Goal: Task Accomplishment & Management: Use online tool/utility

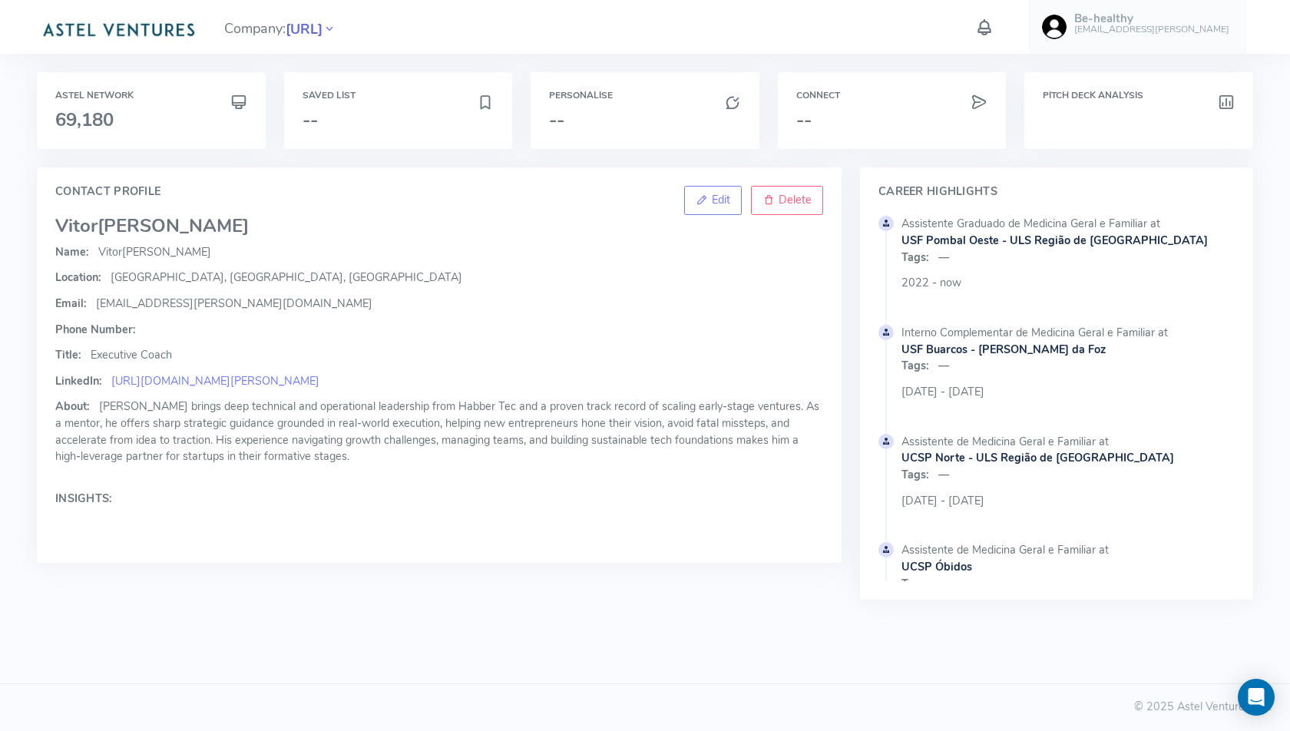
click at [320, 29] on span "[URL]" at bounding box center [304, 29] width 37 height 21
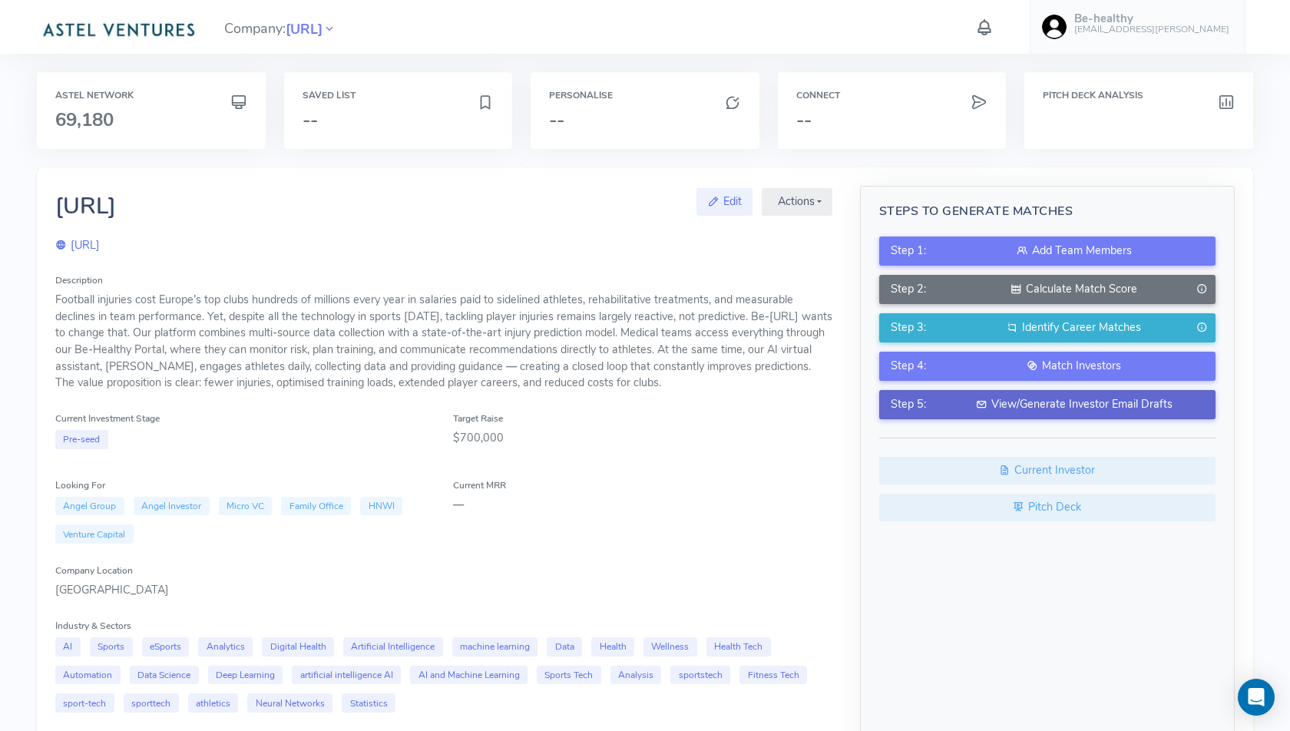
click at [1015, 399] on div "View/Generate Investor Email Drafts" at bounding box center [1074, 404] width 259 height 17
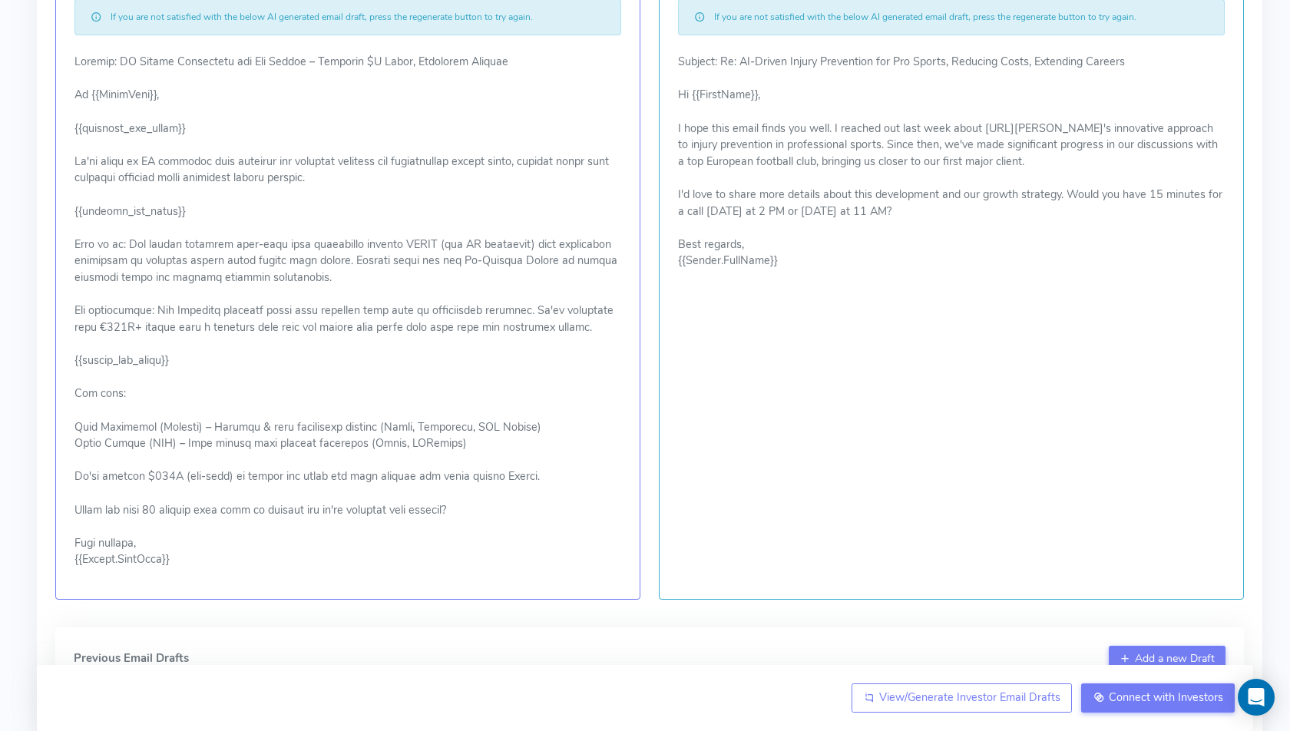
scroll to position [370, 0]
click at [310, 157] on p at bounding box center [348, 309] width 547 height 515
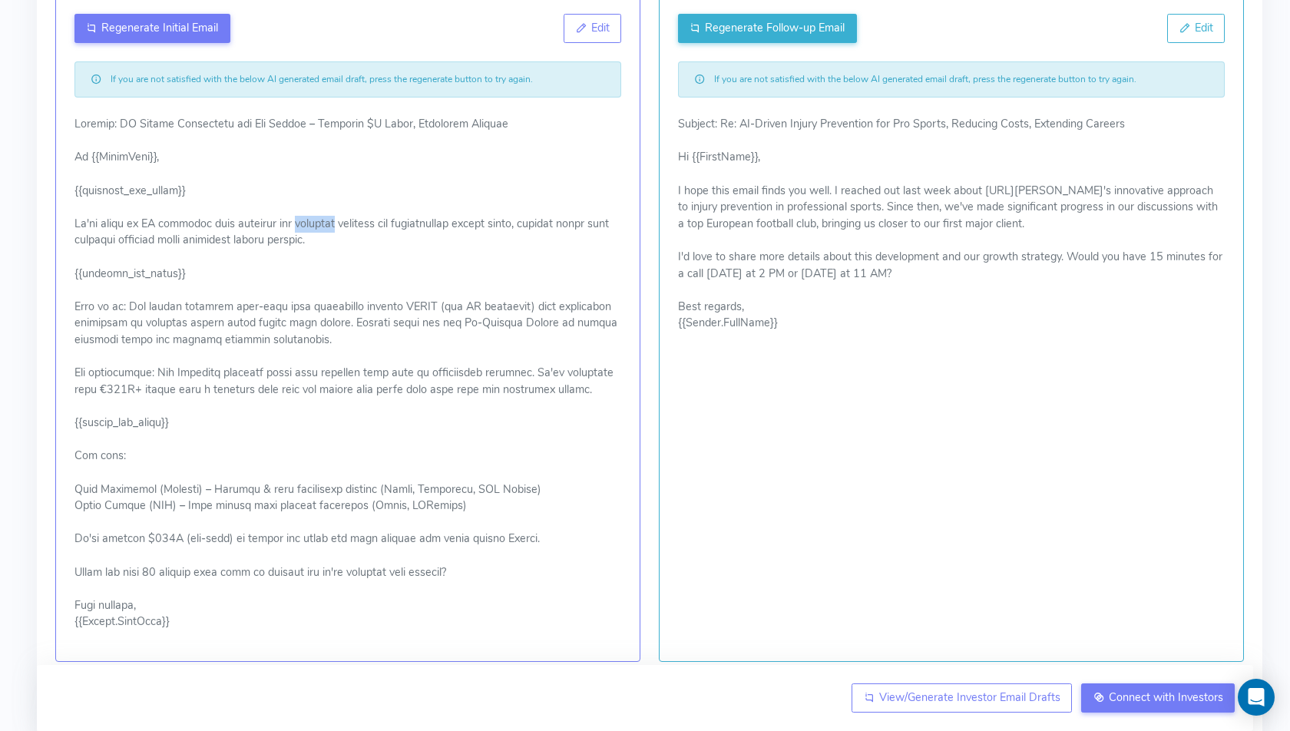
scroll to position [300, 0]
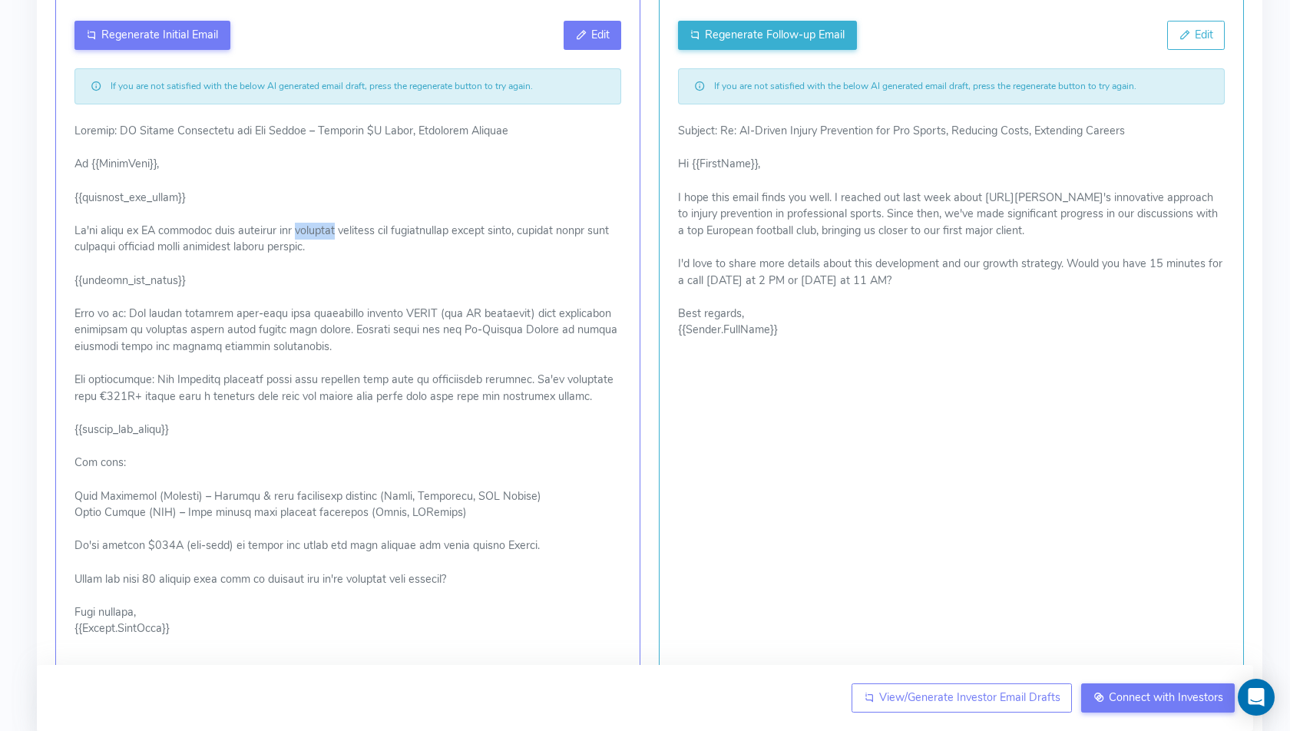
click at [598, 27] on span "Edit" at bounding box center [600, 34] width 18 height 15
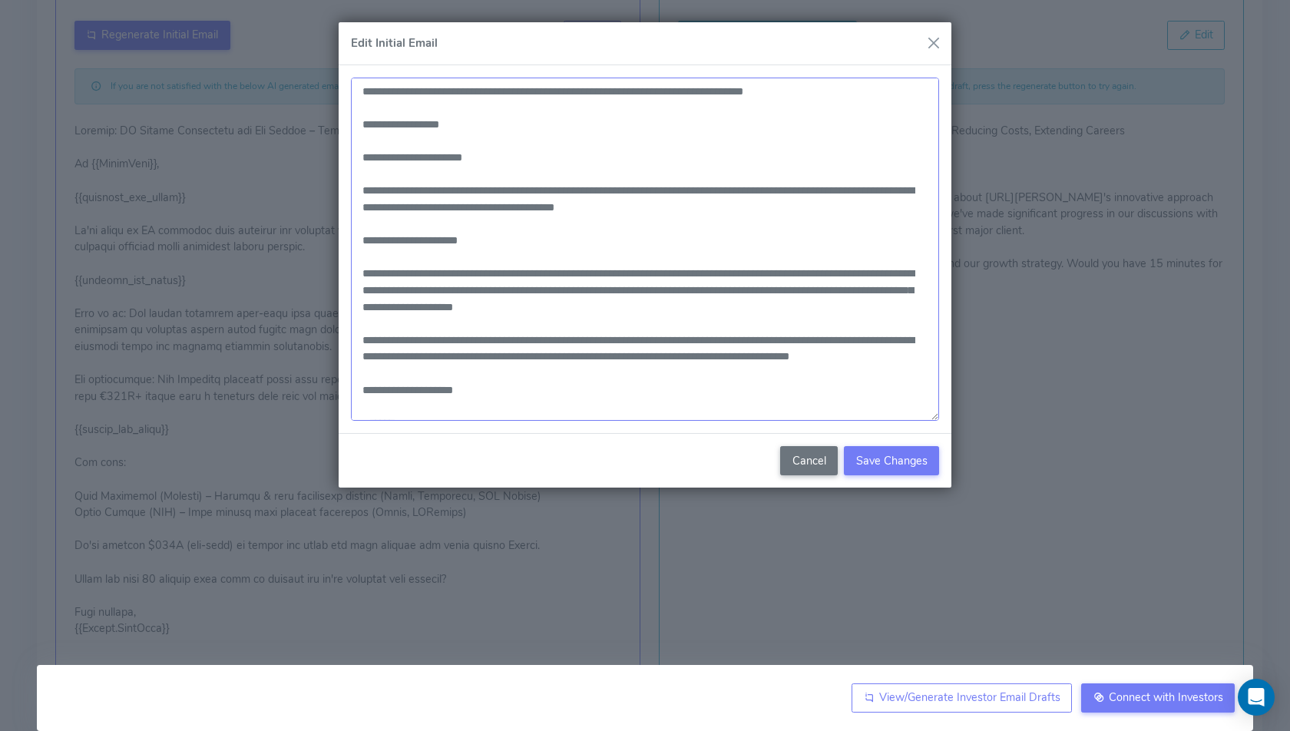
click at [596, 189] on textarea at bounding box center [645, 250] width 588 height 344
click at [758, 192] on textarea at bounding box center [645, 250] width 588 height 344
click at [593, 190] on textarea at bounding box center [645, 250] width 588 height 344
click at [662, 193] on textarea at bounding box center [645, 250] width 588 height 344
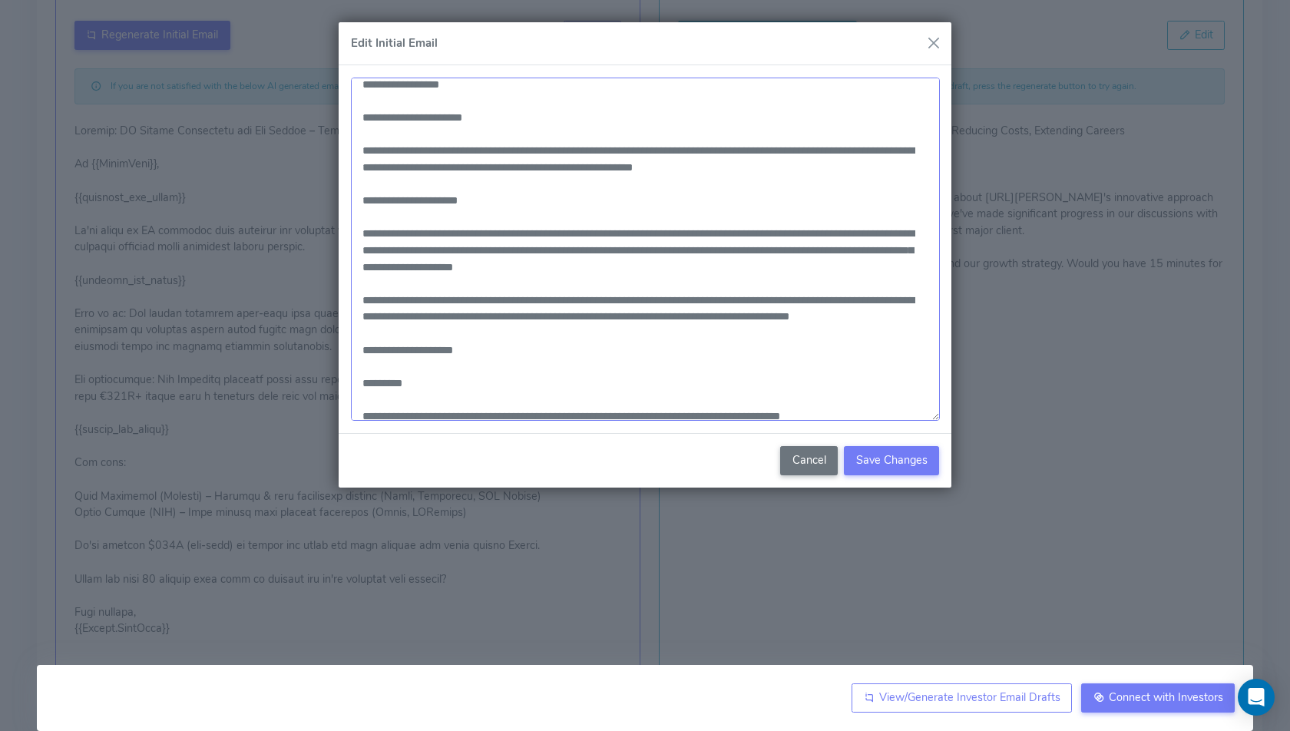
scroll to position [57, 0]
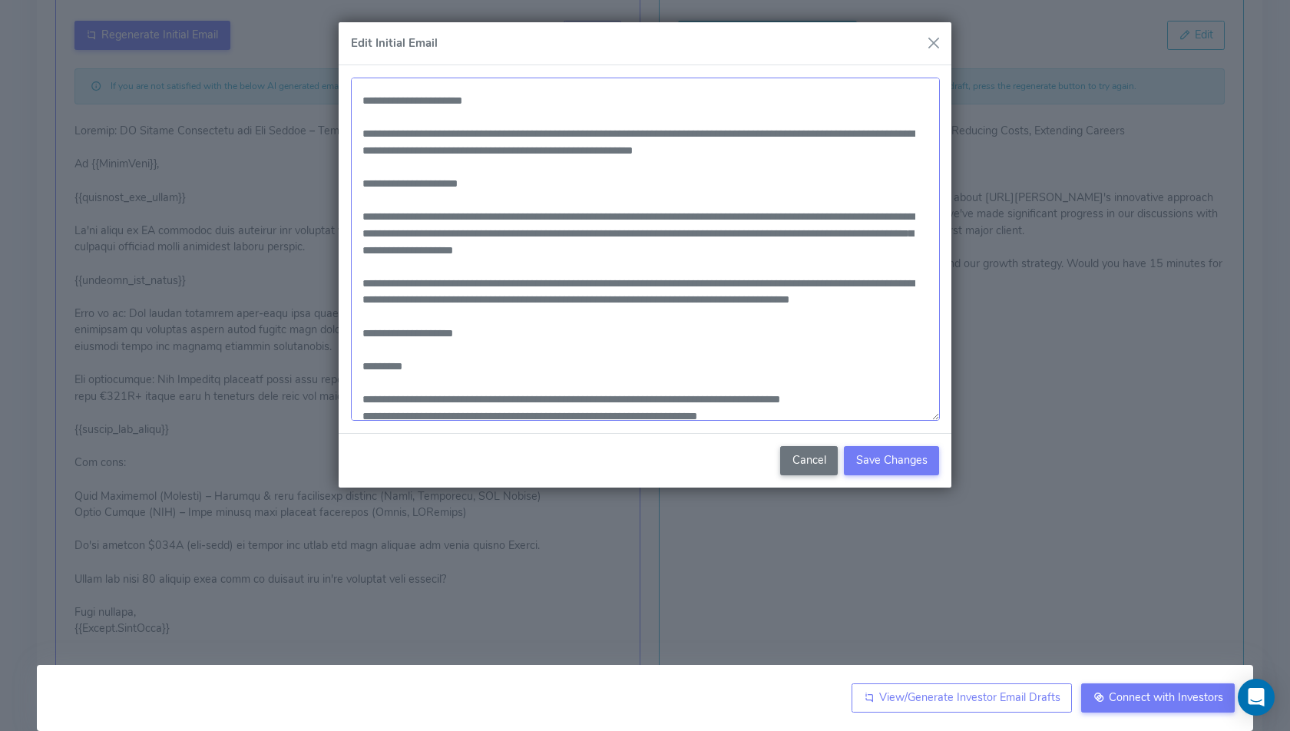
click at [757, 279] on textarea at bounding box center [645, 249] width 589 height 343
click at [747, 223] on textarea at bounding box center [645, 249] width 589 height 343
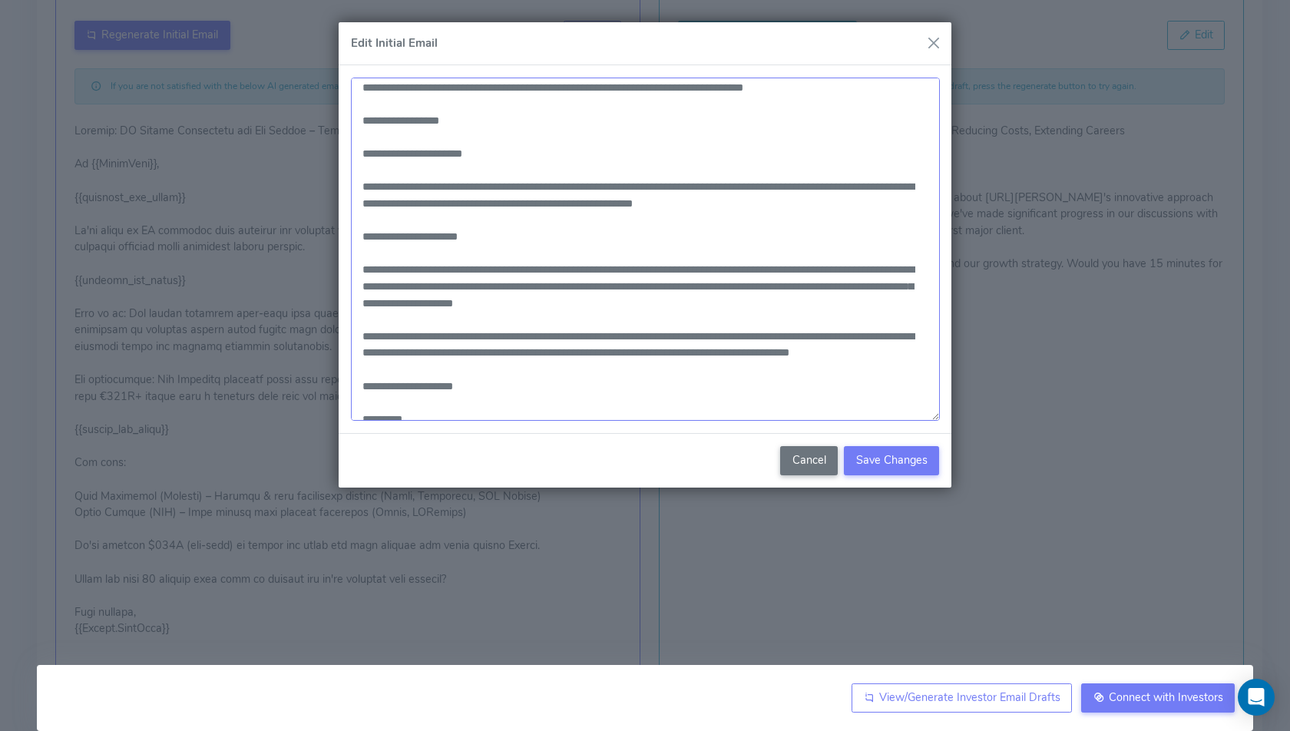
scroll to position [0, 0]
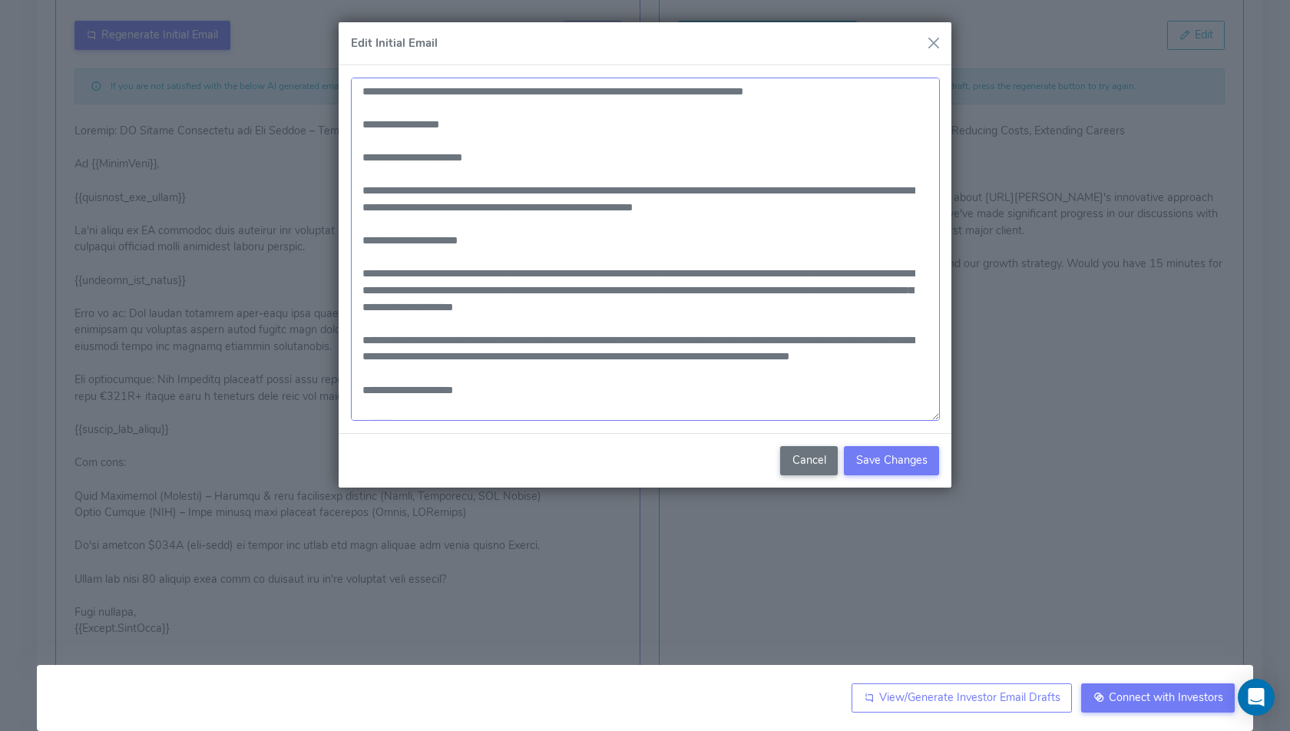
click at [722, 292] on textarea at bounding box center [645, 249] width 589 height 343
drag, startPoint x: 722, startPoint y: 292, endPoint x: 800, endPoint y: 286, distance: 77.8
click at [800, 286] on textarea at bounding box center [645, 249] width 589 height 343
click at [490, 306] on textarea at bounding box center [645, 249] width 589 height 343
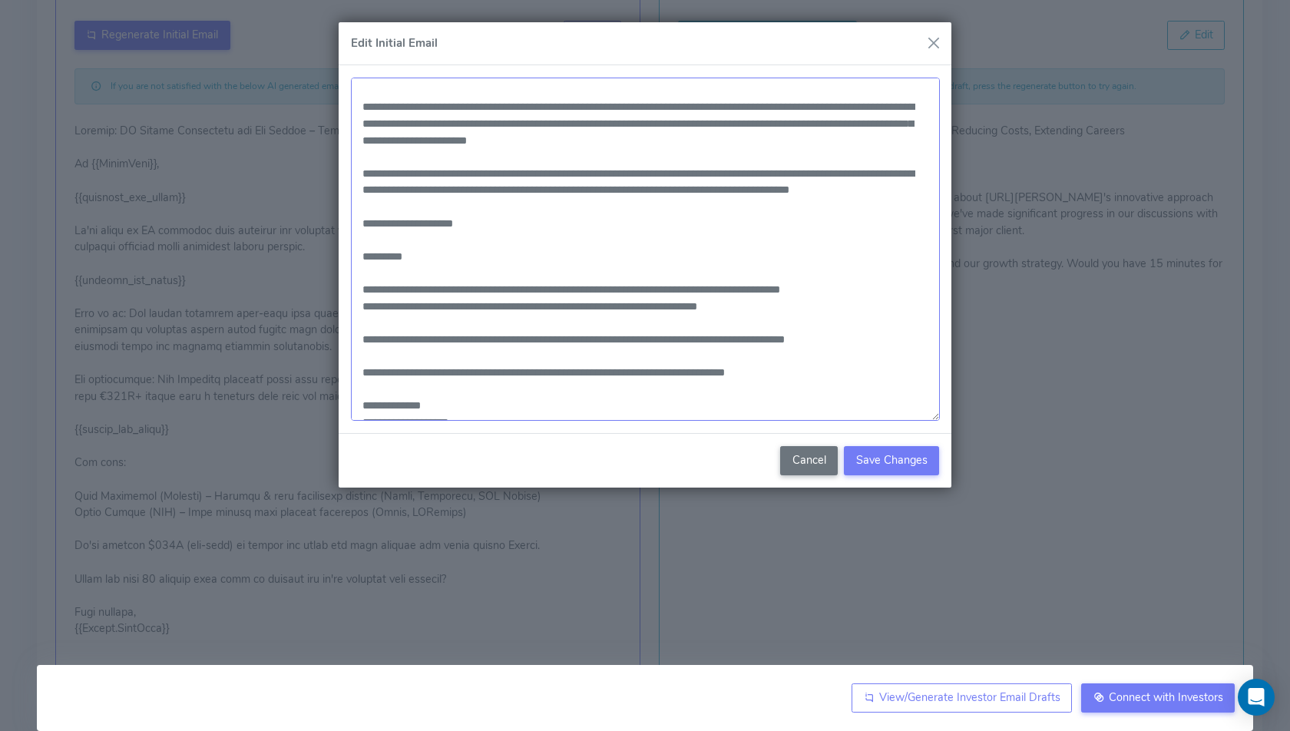
scroll to position [182, 0]
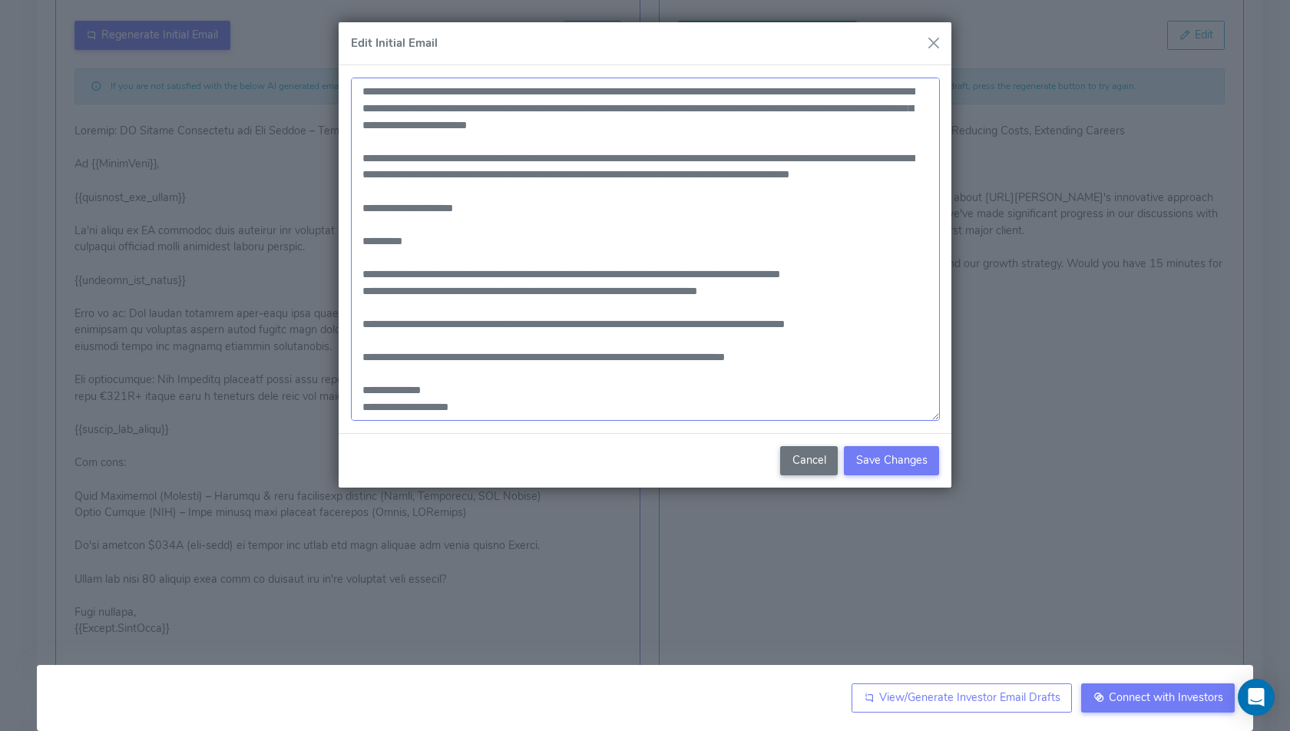
drag, startPoint x: 359, startPoint y: 90, endPoint x: 516, endPoint y: 244, distance: 220.0
click at [516, 244] on textarea at bounding box center [645, 249] width 589 height 343
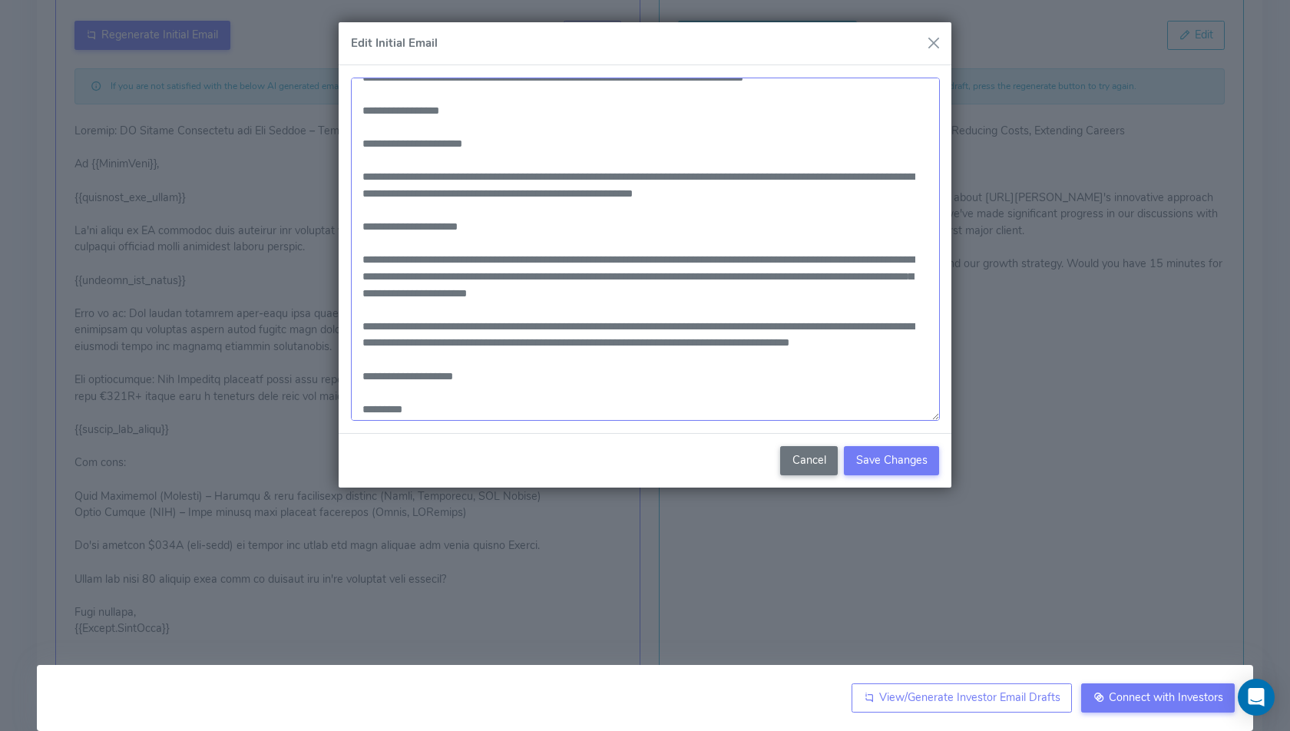
scroll to position [0, 0]
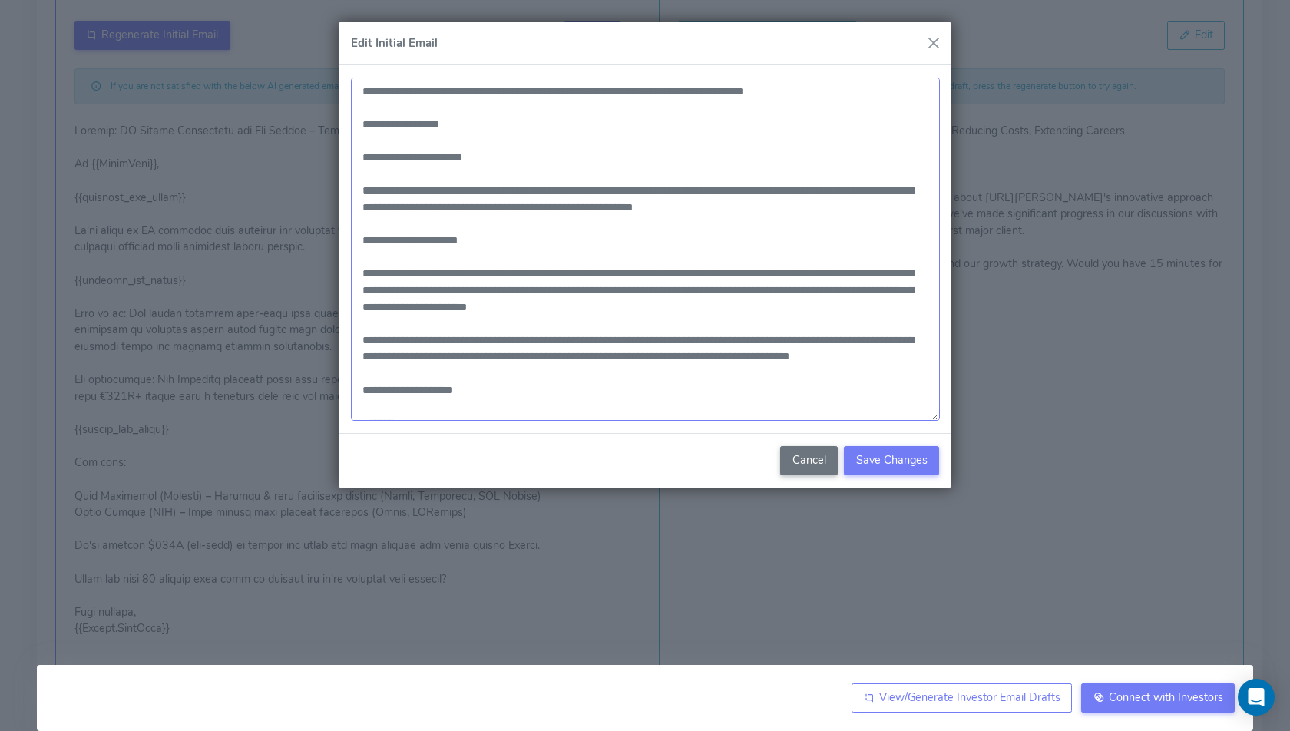
click at [541, 200] on textarea at bounding box center [645, 249] width 589 height 343
paste textarea "**********"
click at [856, 188] on textarea at bounding box center [645, 249] width 589 height 343
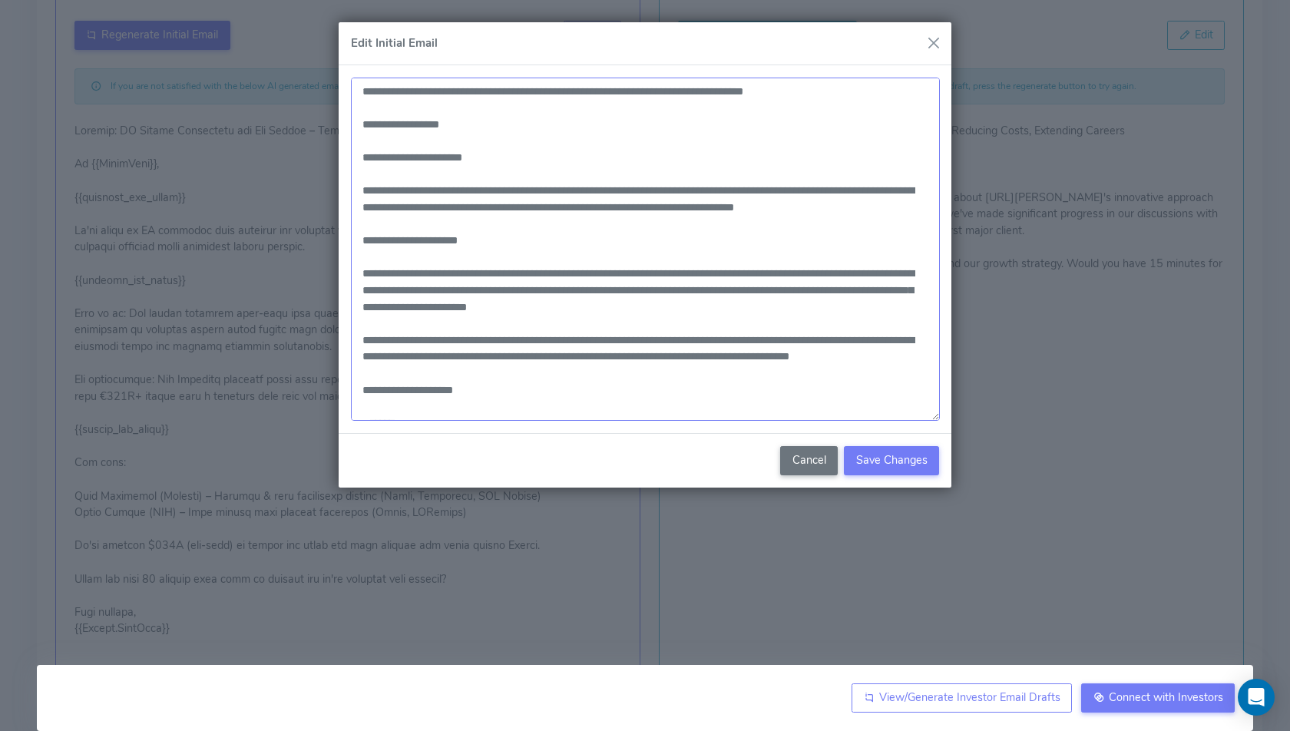
drag, startPoint x: 856, startPoint y: 188, endPoint x: 887, endPoint y: 187, distance: 30.7
click at [887, 187] on textarea at bounding box center [645, 249] width 589 height 343
click at [452, 207] on textarea at bounding box center [645, 249] width 589 height 343
drag, startPoint x: 578, startPoint y: 305, endPoint x: 348, endPoint y: 267, distance: 233.5
click at [348, 267] on div at bounding box center [645, 249] width 613 height 368
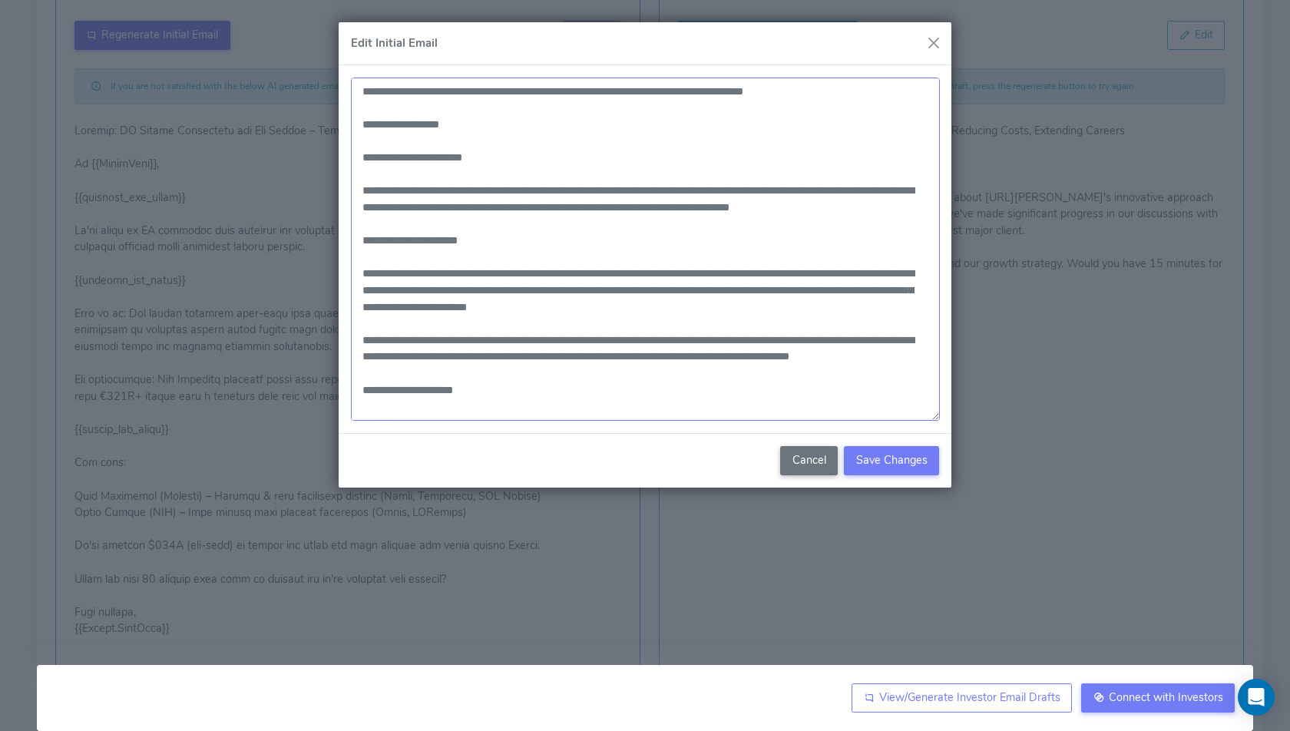
paste textarea "**********"
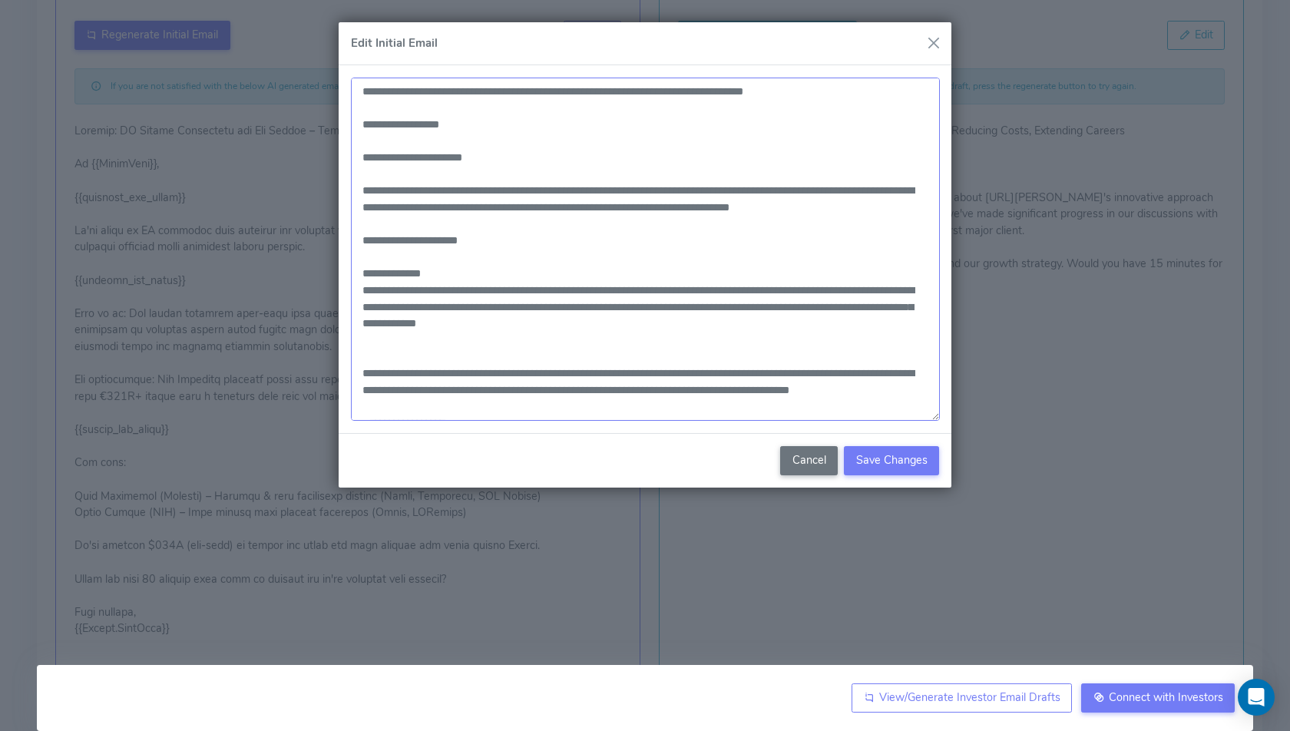
click at [361, 286] on textarea at bounding box center [645, 249] width 589 height 343
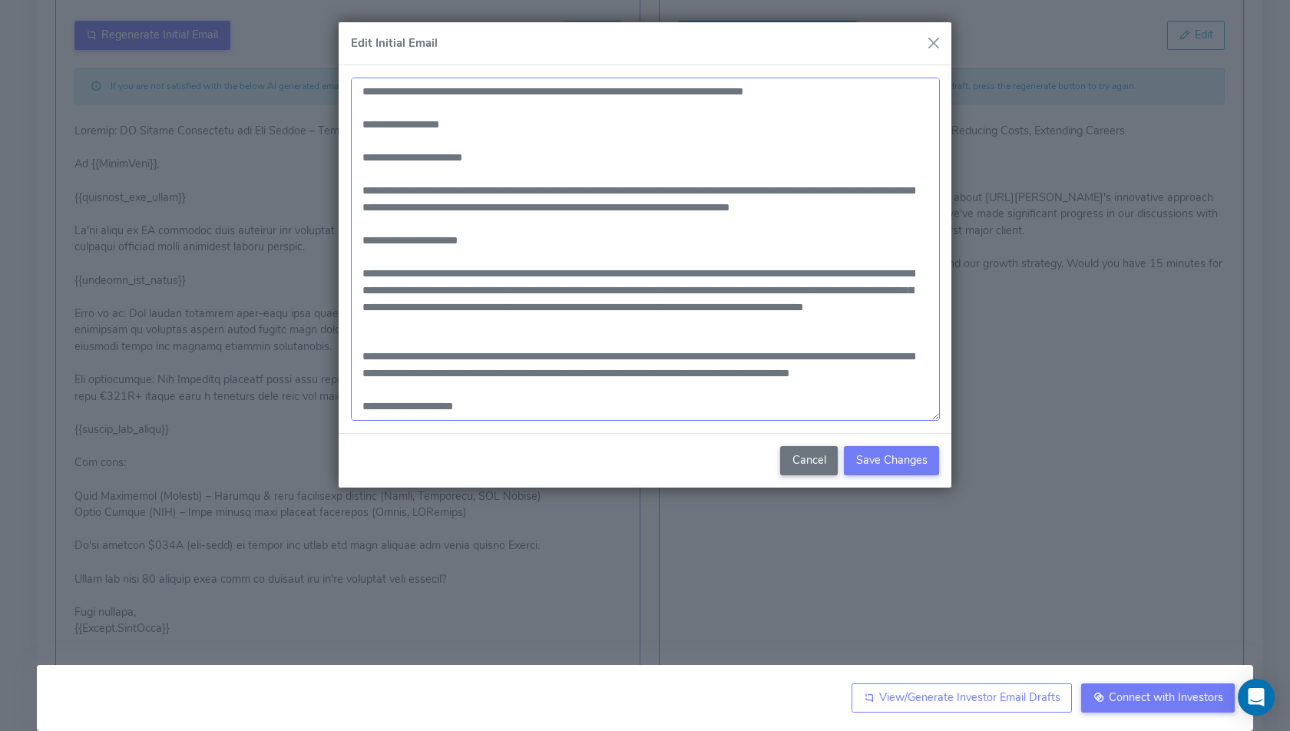
click at [571, 289] on textarea at bounding box center [645, 249] width 589 height 343
click at [887, 289] on textarea at bounding box center [645, 249] width 589 height 343
click at [530, 345] on textarea at bounding box center [645, 249] width 589 height 343
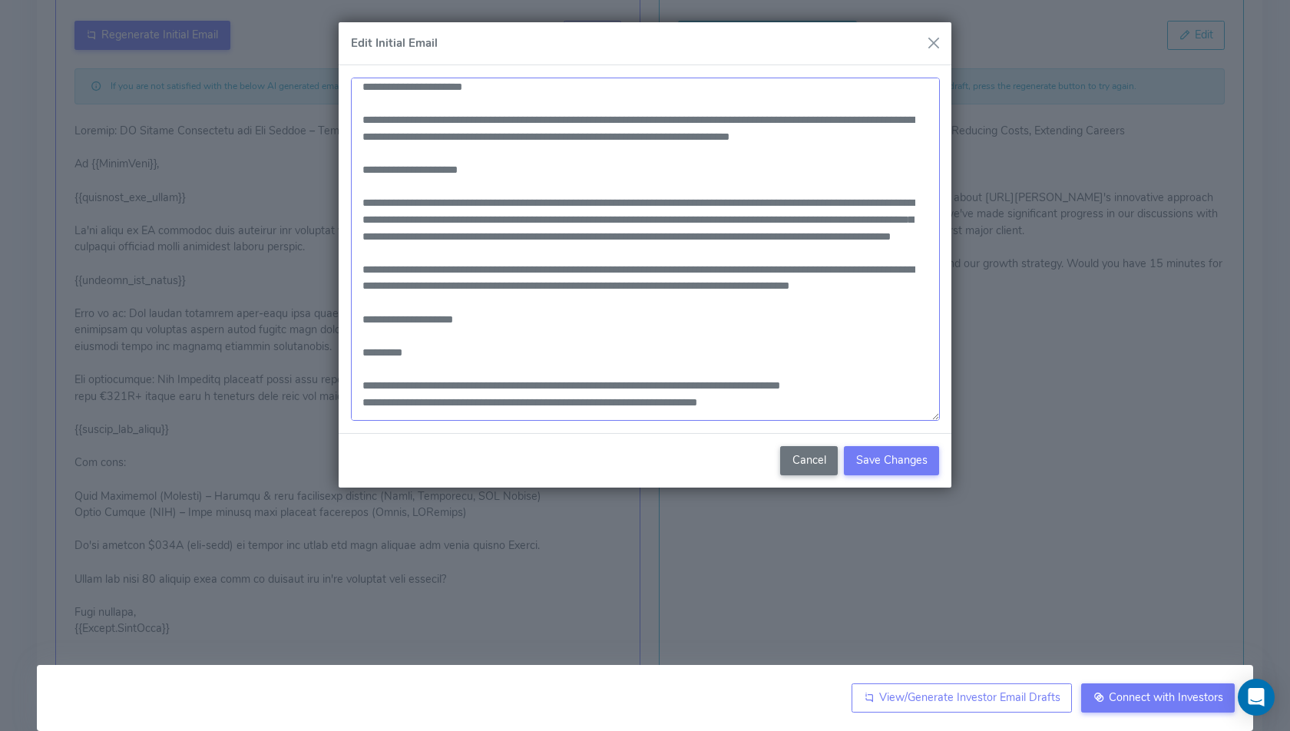
scroll to position [80, 0]
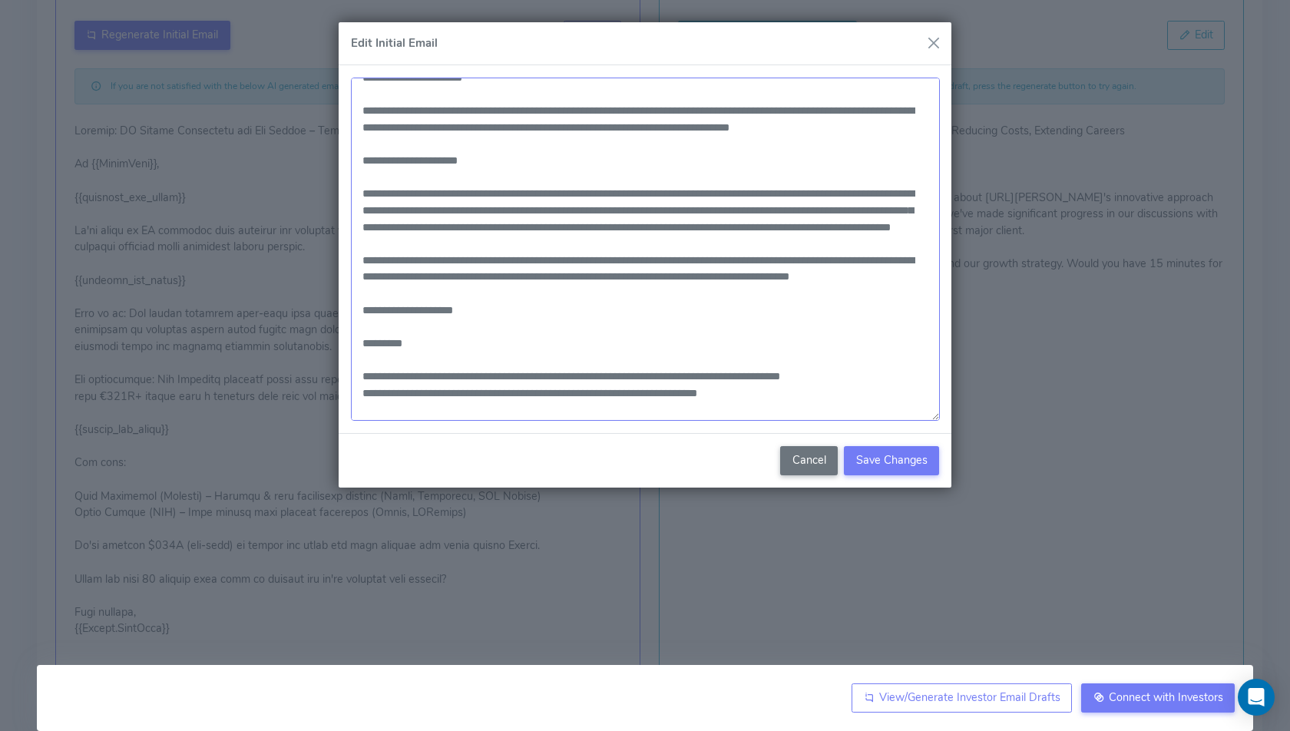
click at [455, 273] on textarea at bounding box center [645, 249] width 589 height 343
drag, startPoint x: 455, startPoint y: 273, endPoint x: 848, endPoint y: 291, distance: 393.6
click at [848, 291] on textarea at bounding box center [645, 249] width 589 height 343
paste textarea
paste textarea "**********"
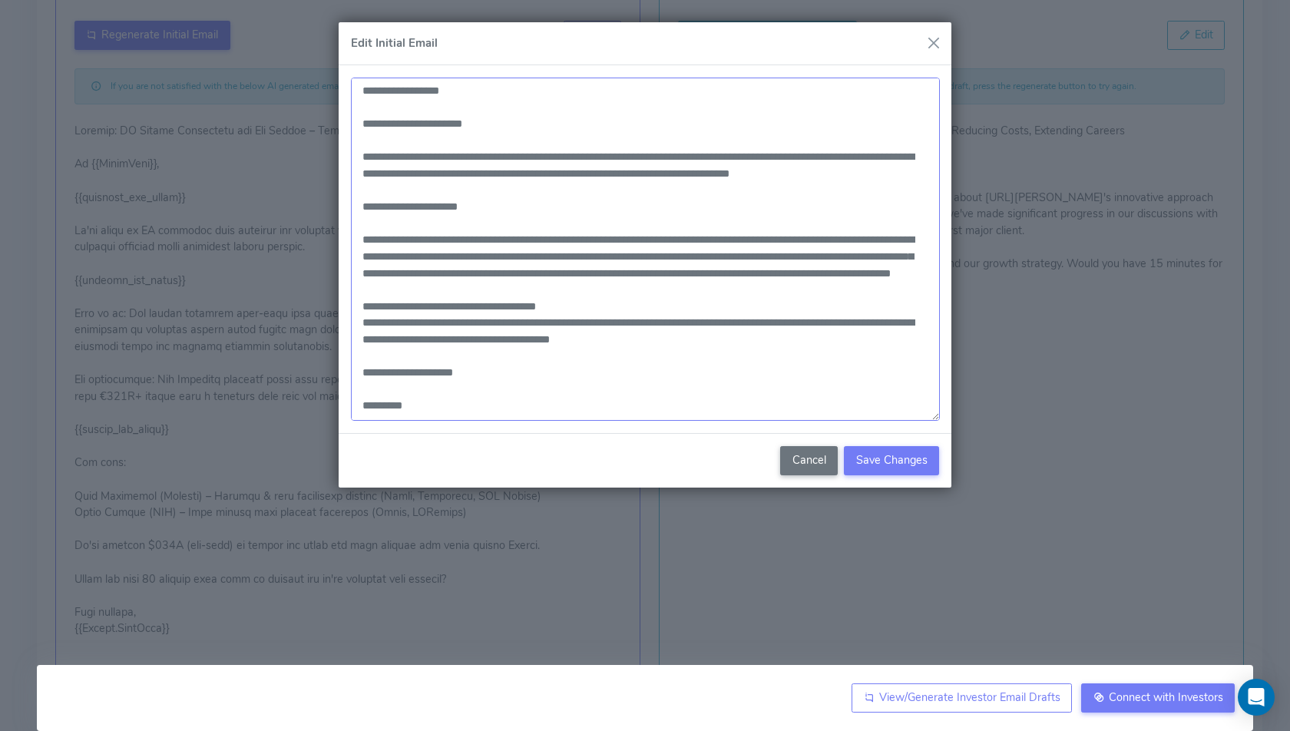
scroll to position [32, 0]
click at [426, 202] on textarea at bounding box center [645, 249] width 589 height 343
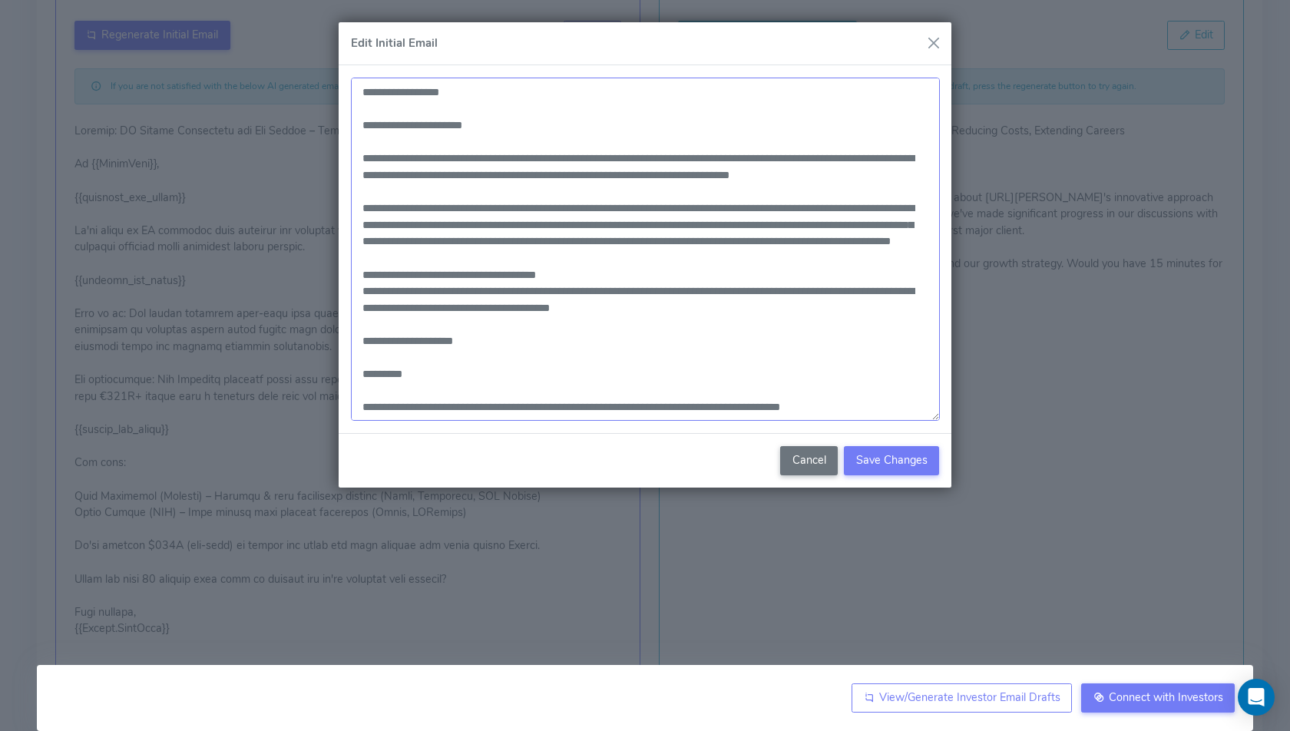
click at [364, 306] on textarea at bounding box center [645, 249] width 589 height 343
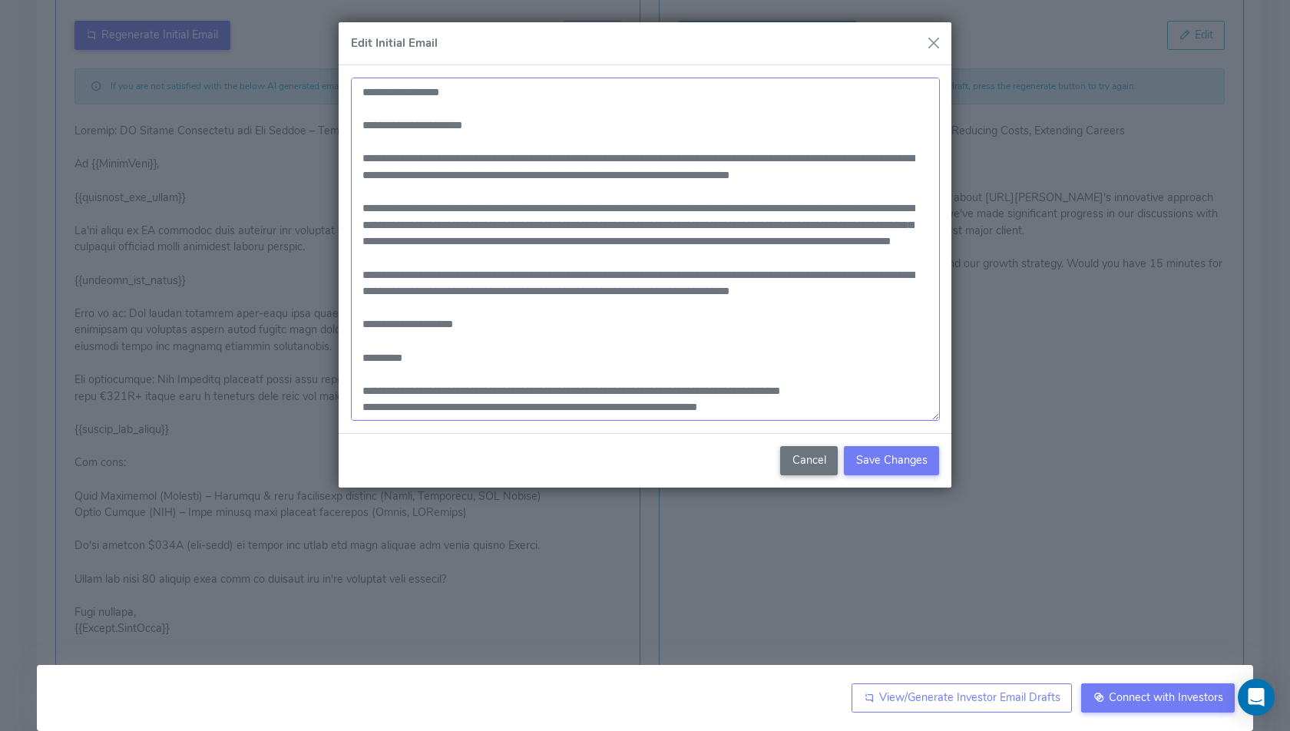
click at [849, 293] on textarea at bounding box center [645, 249] width 589 height 343
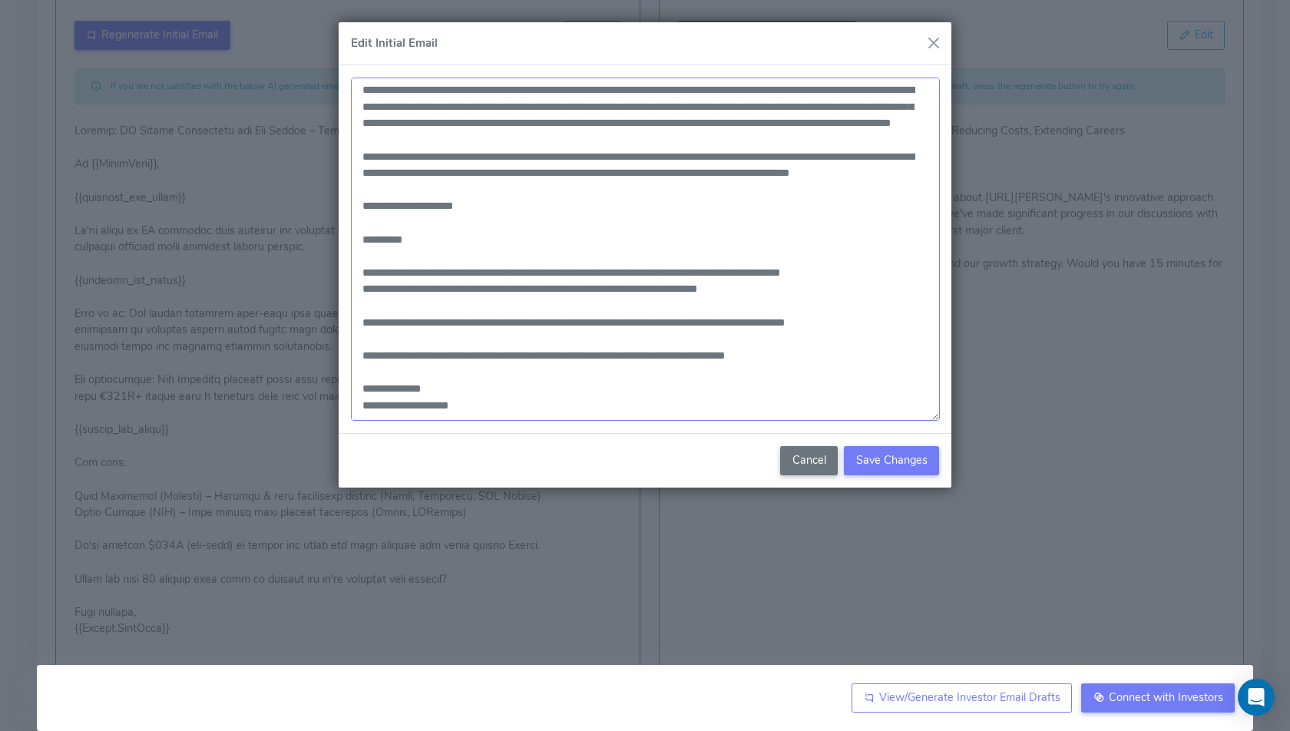
scroll to position [154, 0]
click at [682, 367] on textarea at bounding box center [645, 249] width 589 height 343
paste textarea "******"
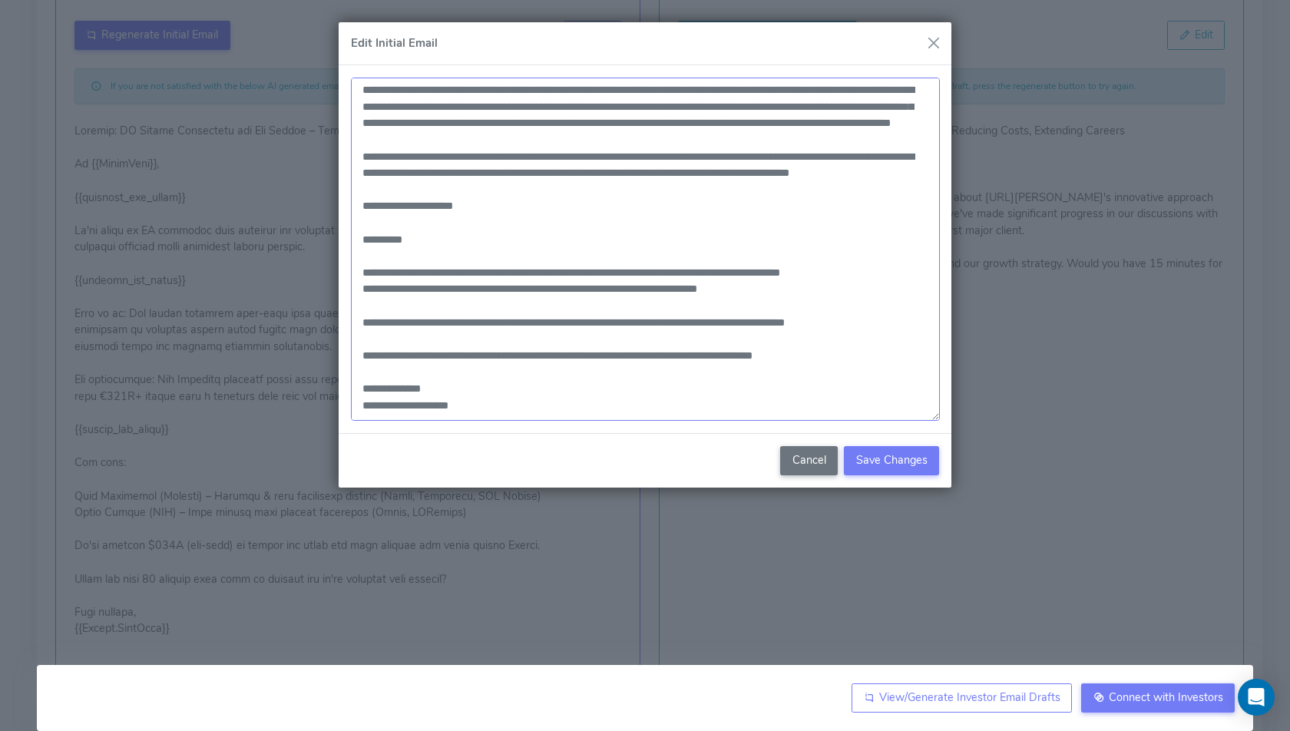
click at [568, 333] on textarea at bounding box center [645, 249] width 589 height 343
paste textarea "*****"
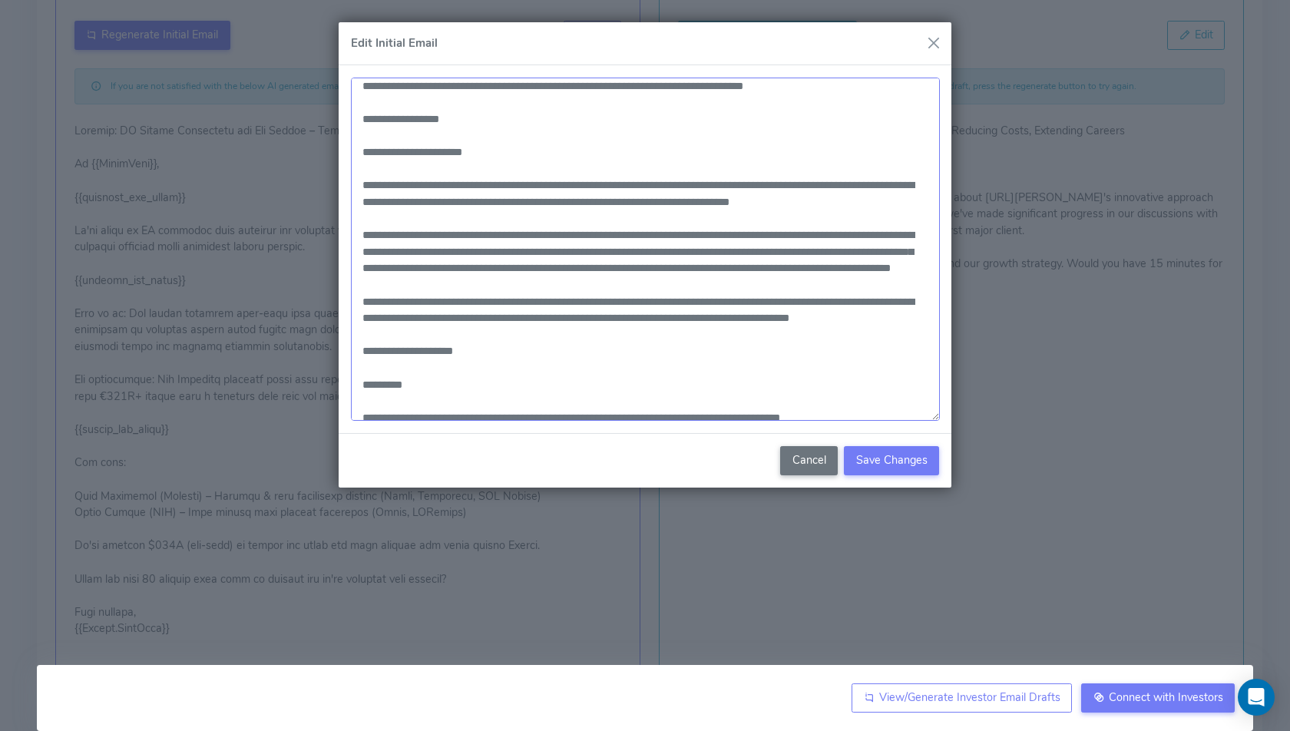
scroll to position [0, 0]
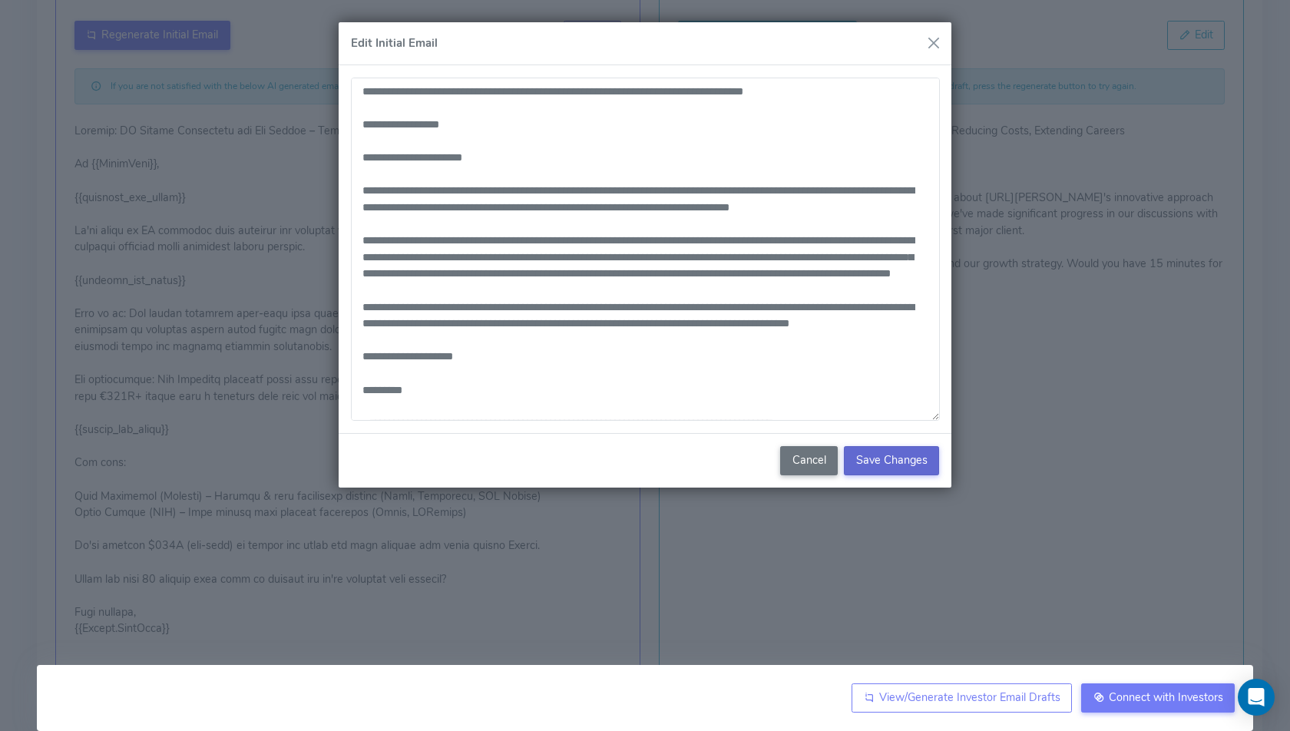
click at [885, 459] on span "Save Changes" at bounding box center [891, 459] width 71 height 15
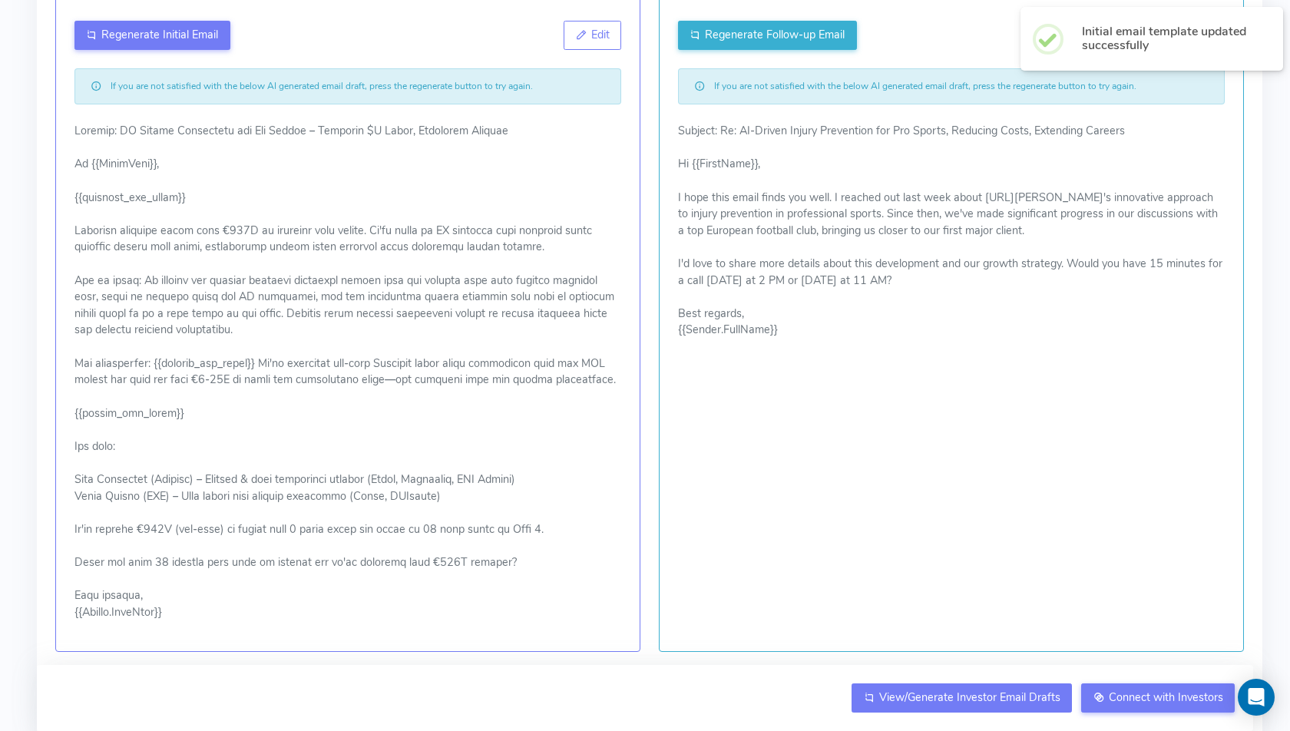
click at [918, 703] on span "View/Generate Investor Email Drafts" at bounding box center [969, 697] width 181 height 15
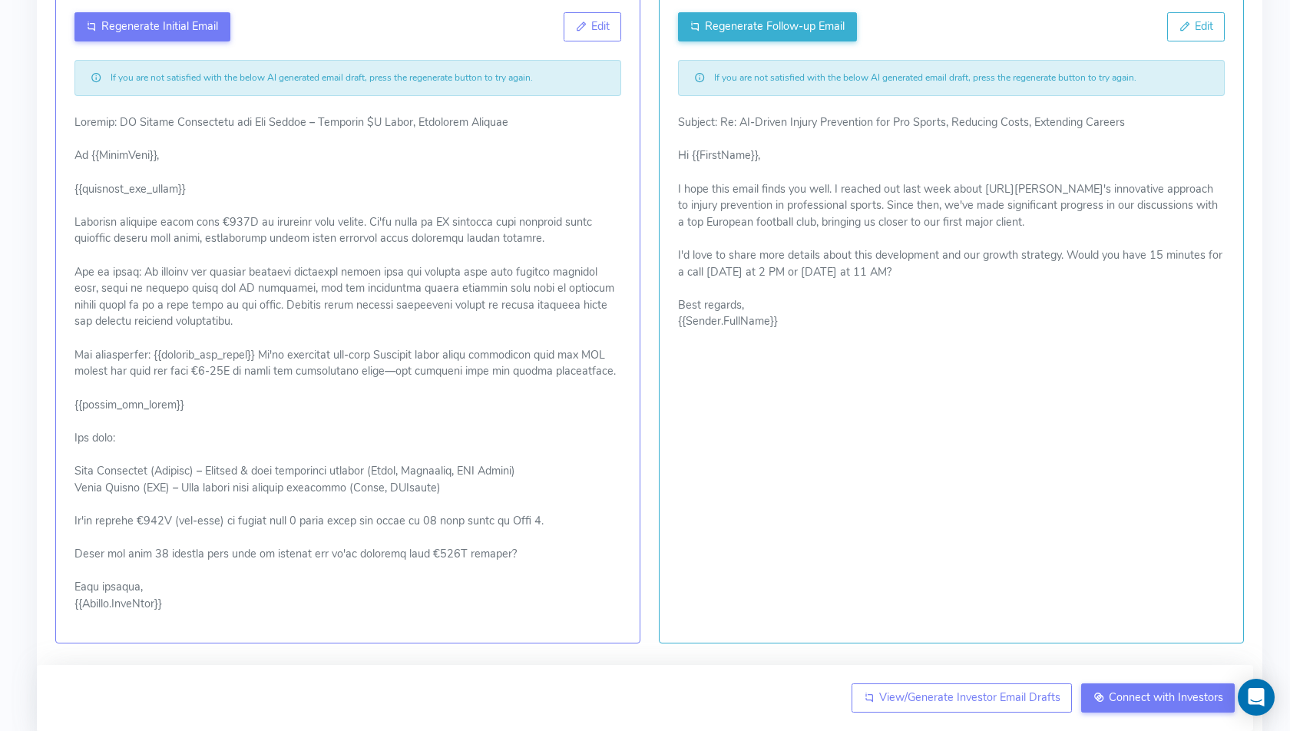
scroll to position [293, 0]
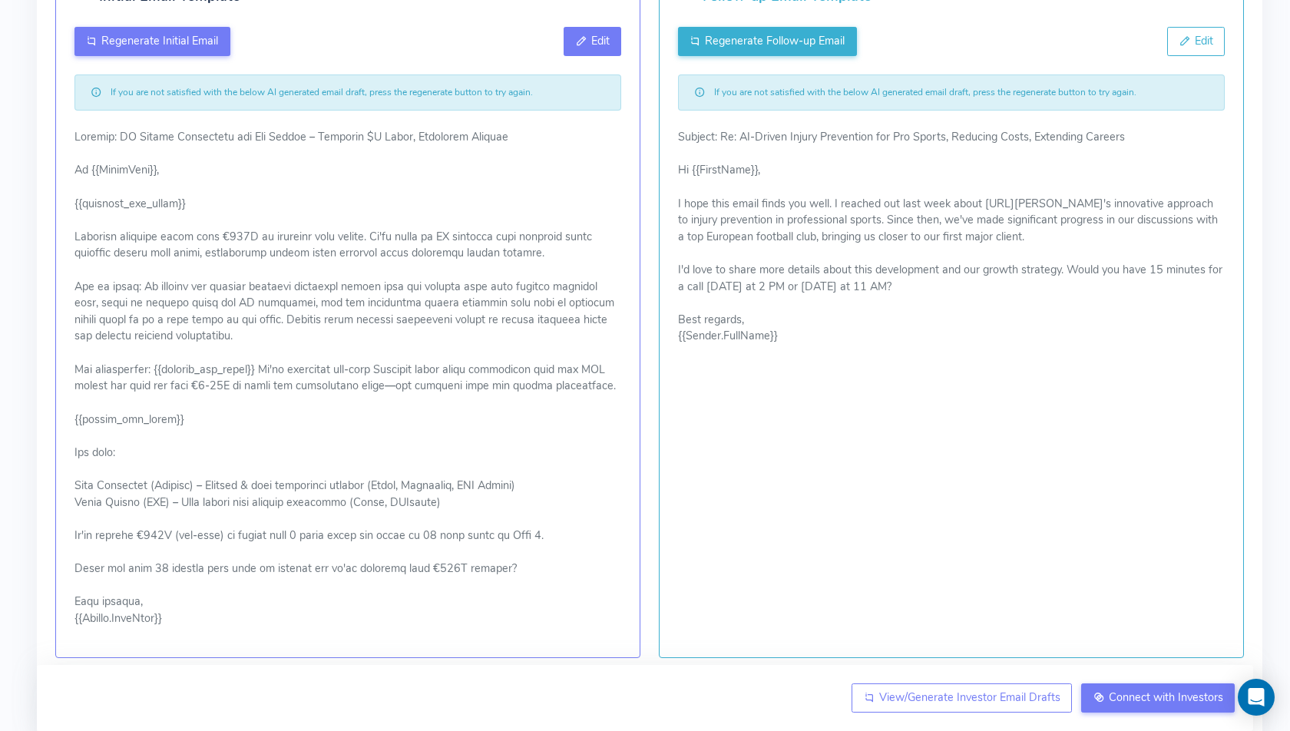
click at [583, 27] on button "Edit" at bounding box center [593, 41] width 58 height 29
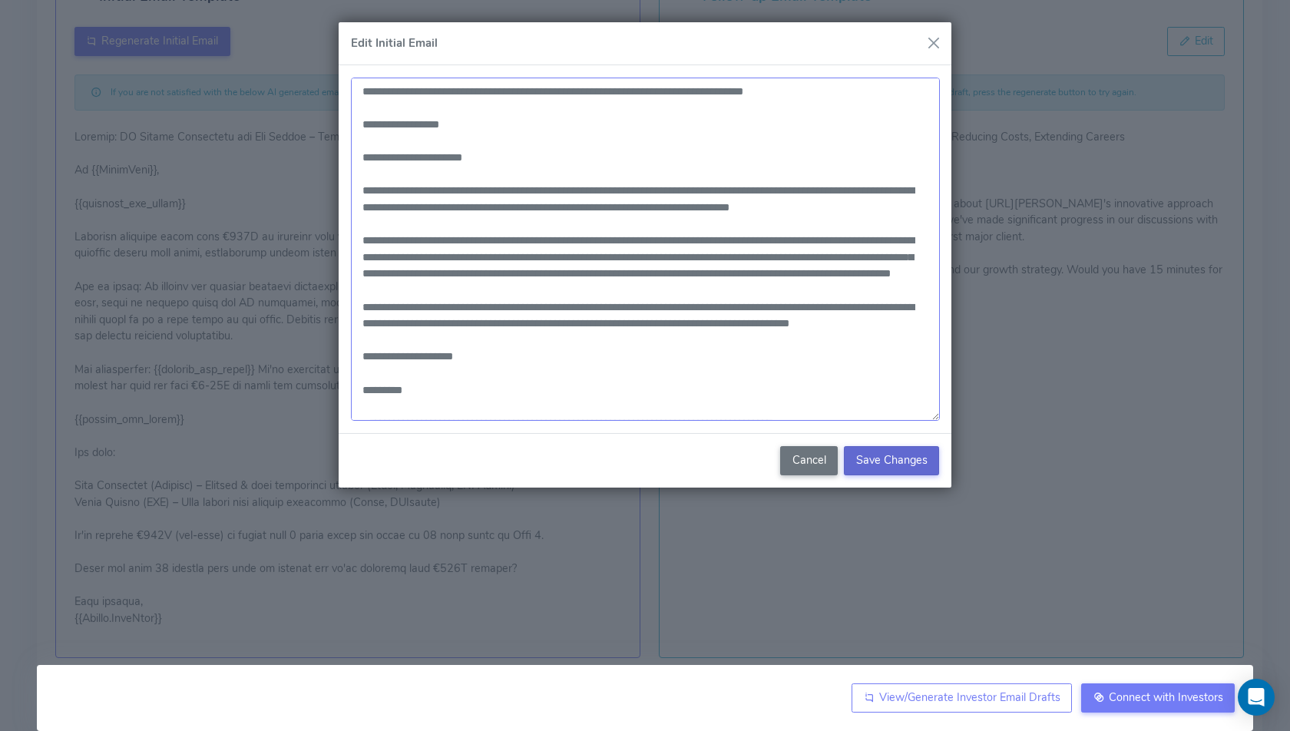
click at [613, 254] on textarea at bounding box center [645, 249] width 589 height 343
click at [871, 257] on textarea at bounding box center [645, 249] width 589 height 343
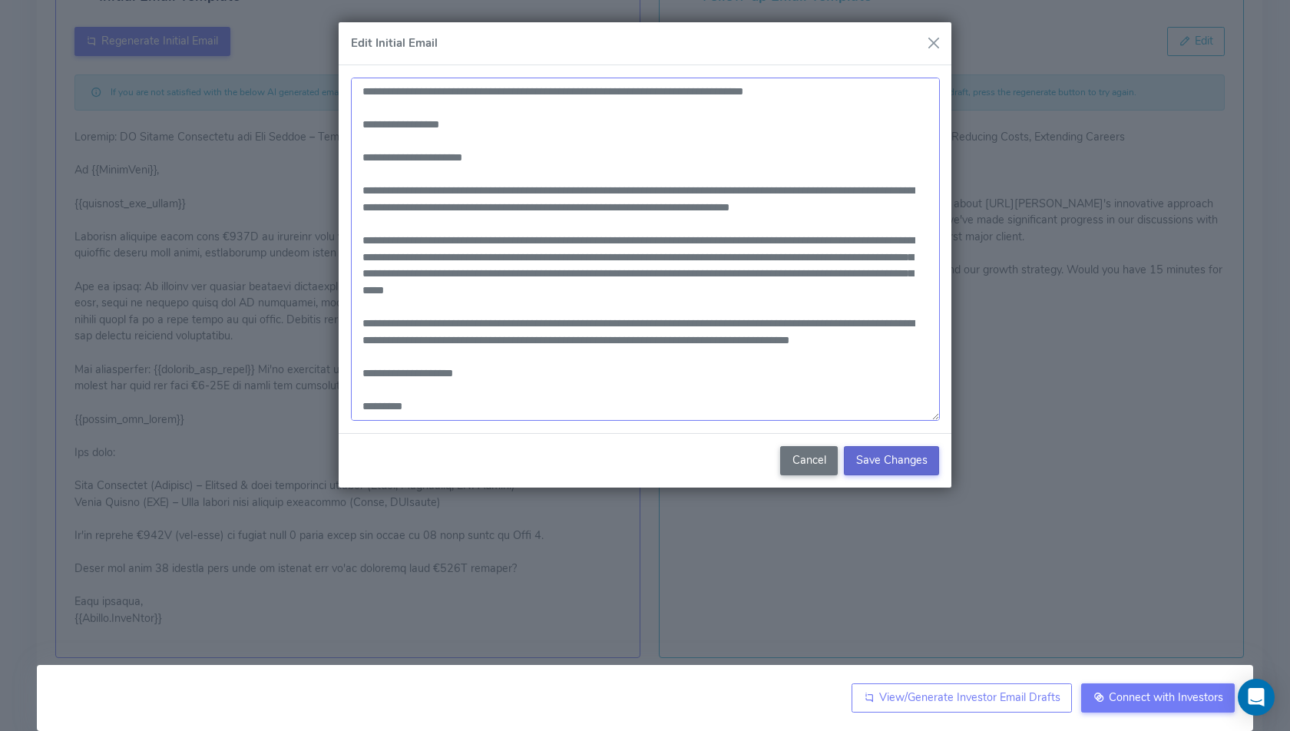
click at [502, 272] on textarea at bounding box center [645, 249] width 589 height 343
click at [779, 272] on textarea at bounding box center [645, 249] width 589 height 343
click at [402, 287] on textarea at bounding box center [645, 249] width 589 height 343
drag, startPoint x: 402, startPoint y: 287, endPoint x: 510, endPoint y: 288, distance: 108.3
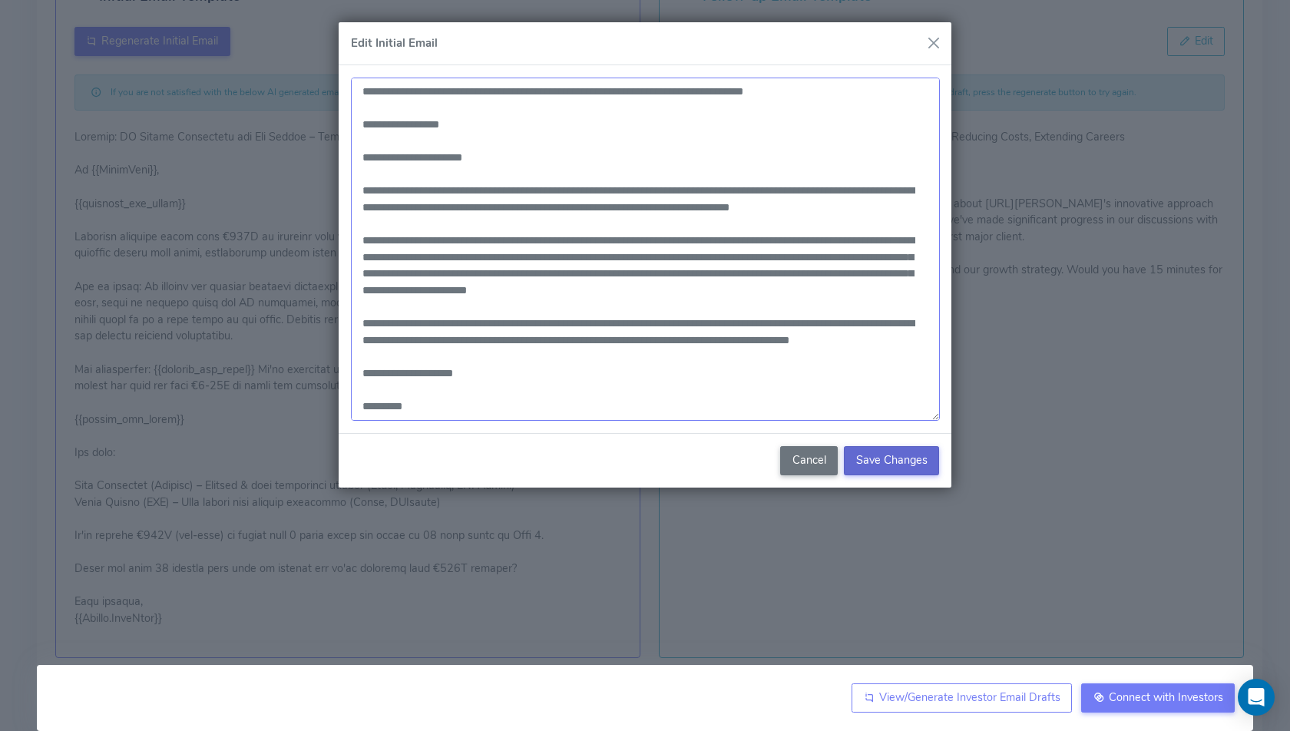
click at [510, 288] on textarea at bounding box center [645, 249] width 589 height 343
click at [568, 257] on textarea at bounding box center [645, 249] width 589 height 343
click at [472, 292] on textarea at bounding box center [645, 249] width 589 height 343
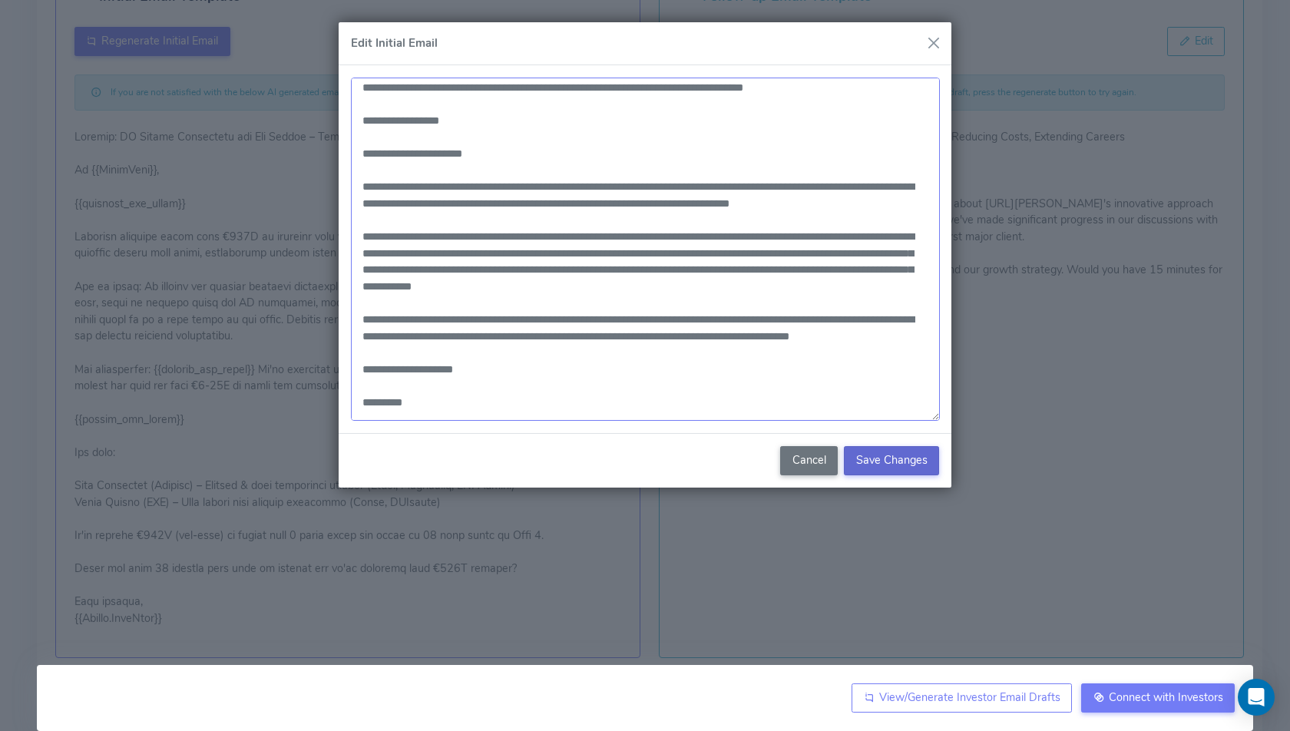
drag, startPoint x: 551, startPoint y: 318, endPoint x: 446, endPoint y: 316, distance: 104.5
click at [446, 316] on textarea at bounding box center [645, 249] width 589 height 343
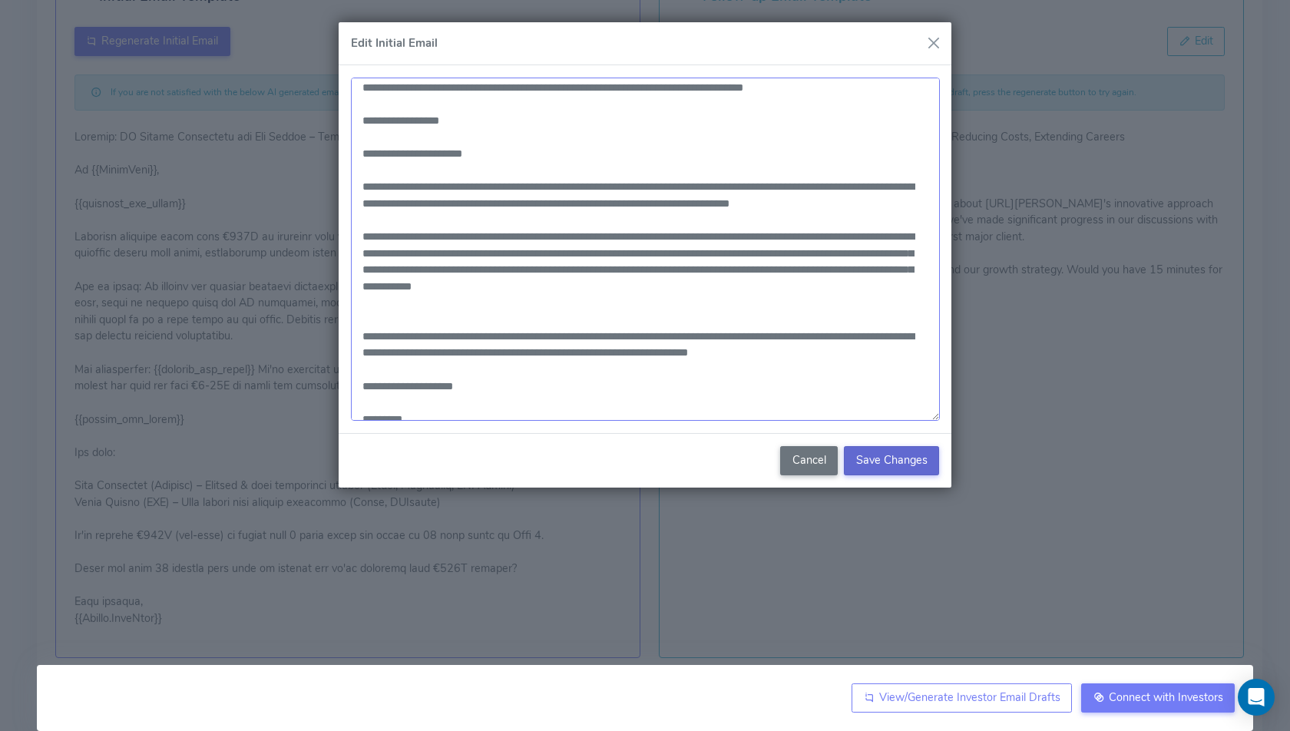
click at [446, 316] on textarea at bounding box center [645, 249] width 589 height 343
paste textarea "**********"
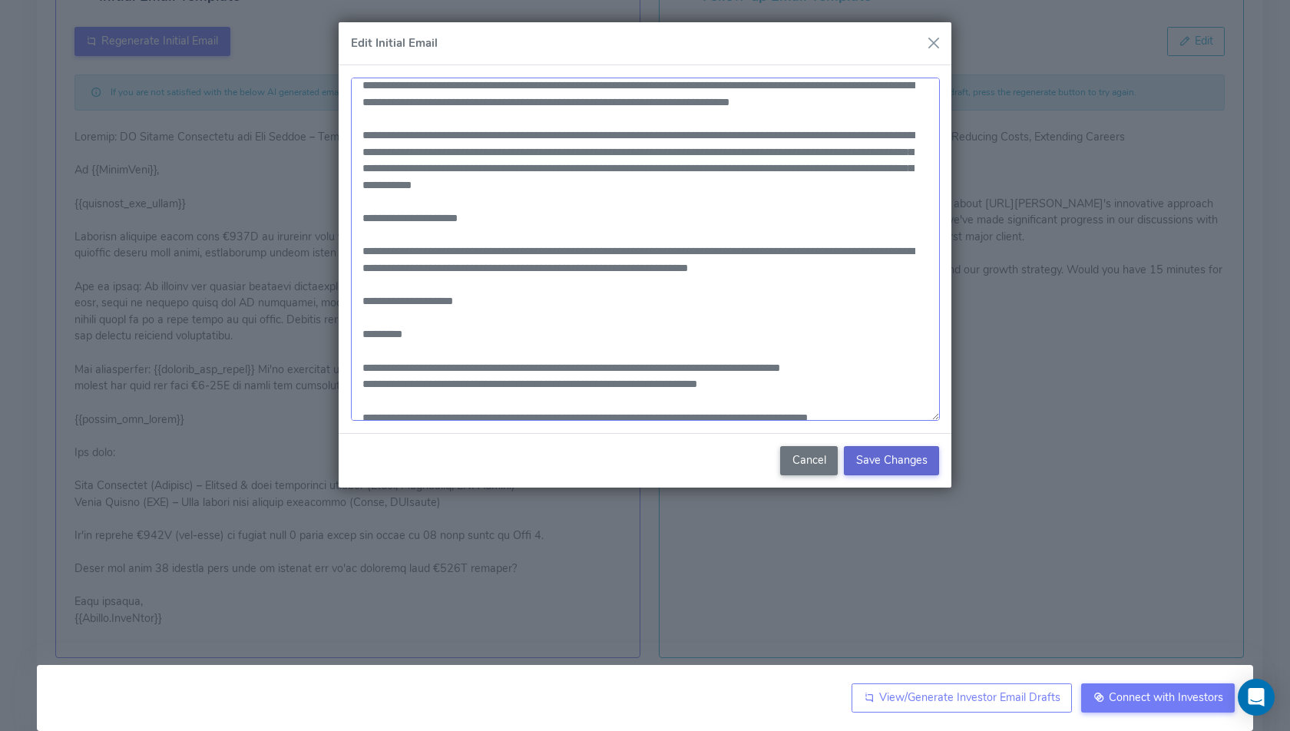
scroll to position [102, 0]
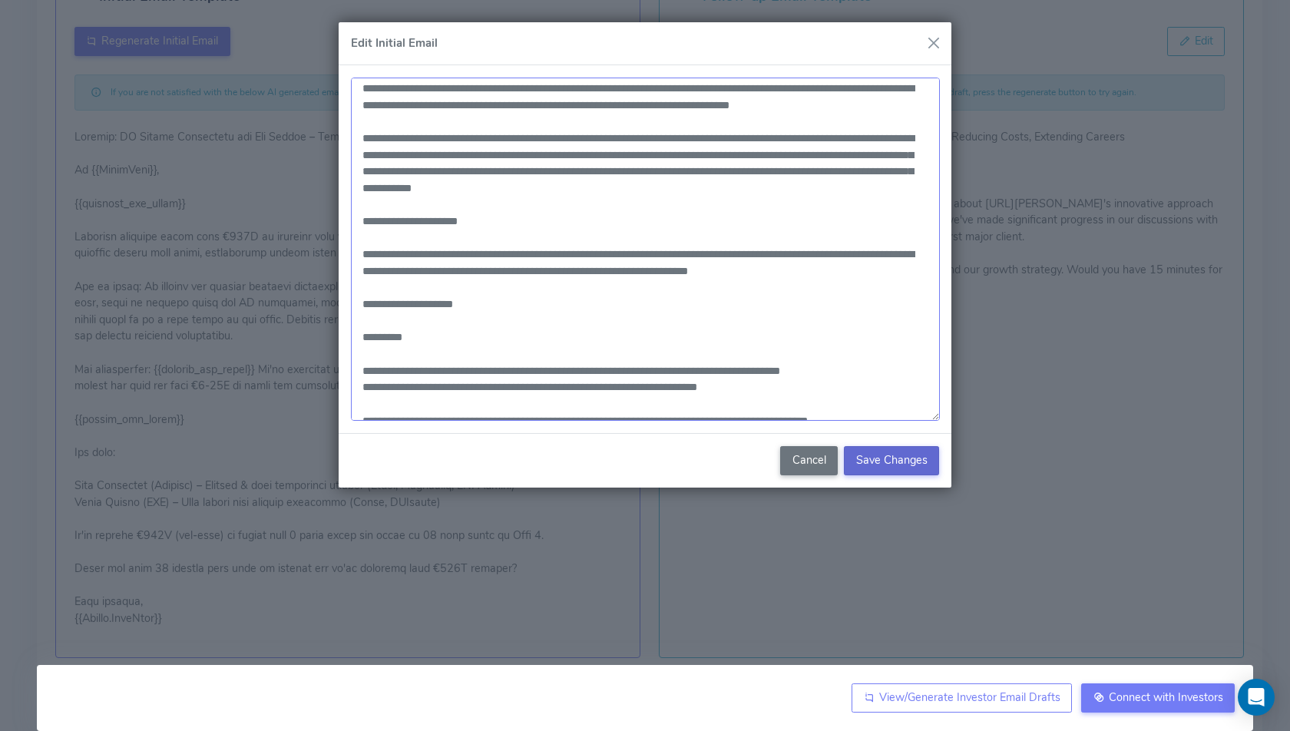
click at [474, 272] on textarea at bounding box center [645, 249] width 589 height 343
click at [597, 270] on textarea at bounding box center [645, 249] width 589 height 343
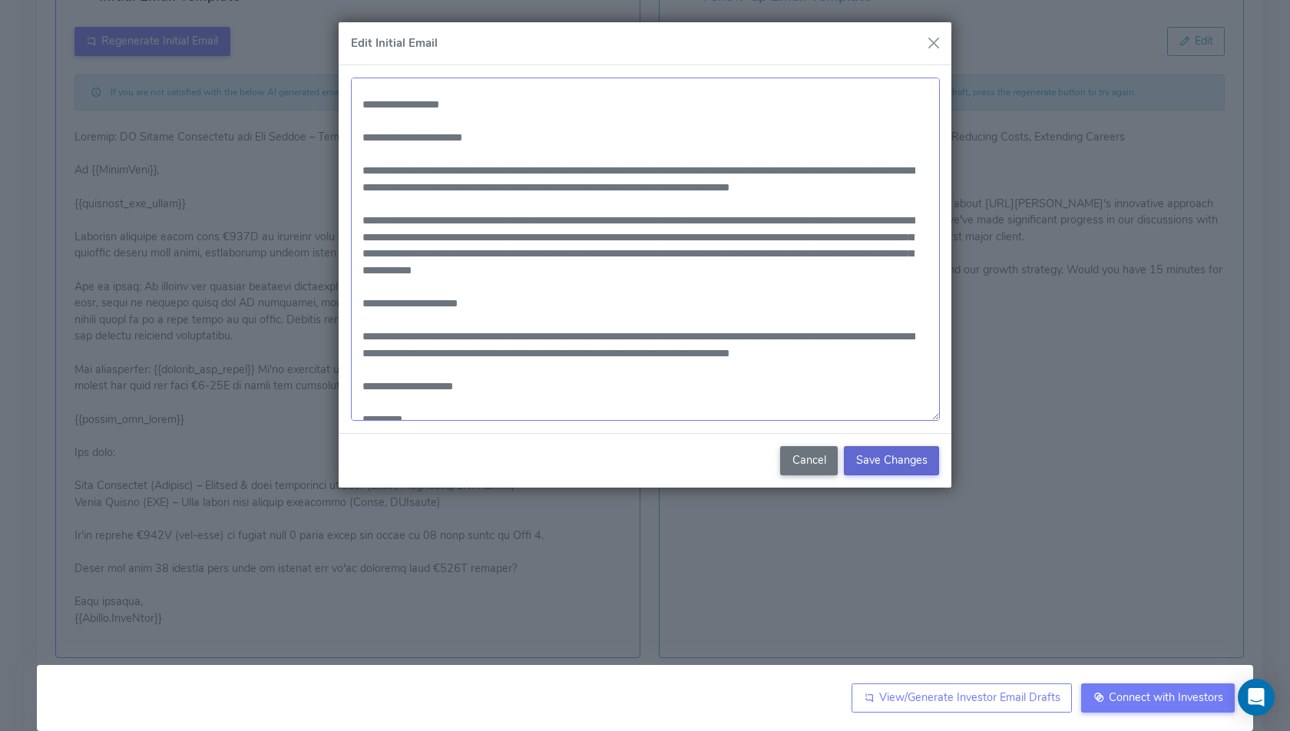
scroll to position [18, 0]
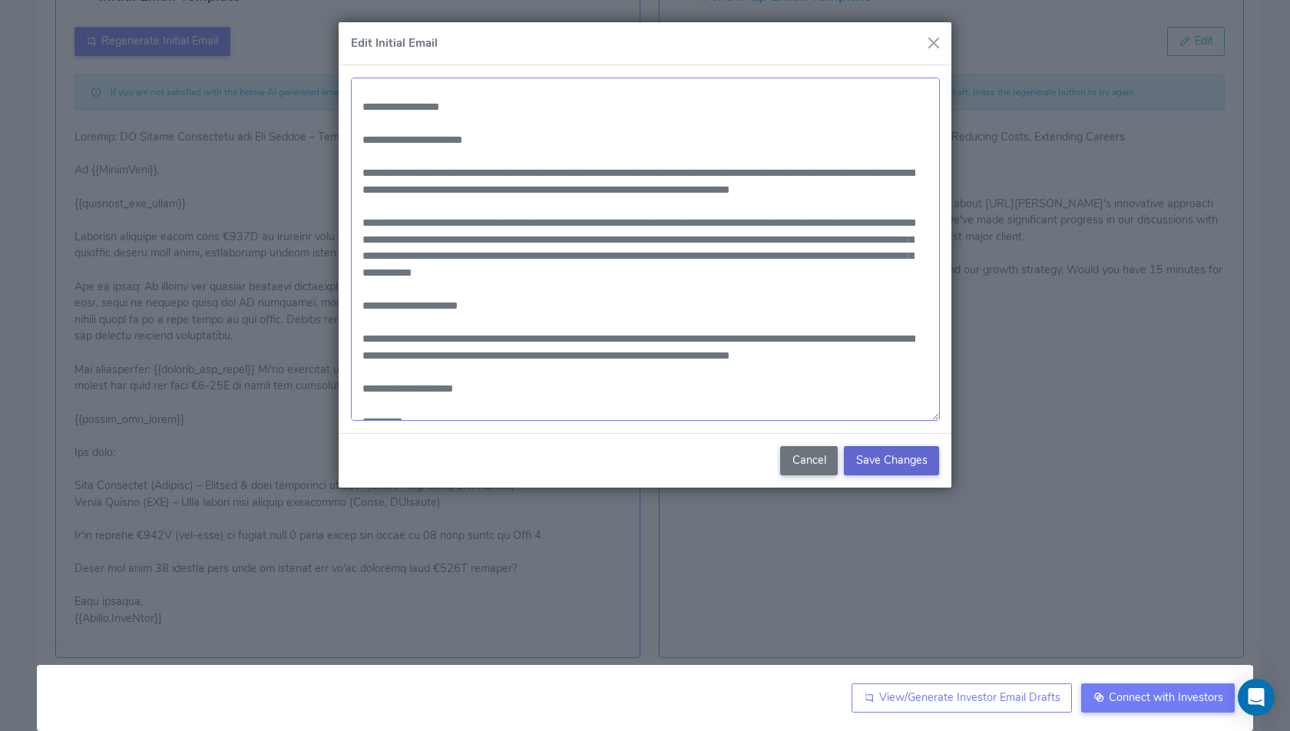
click at [393, 273] on textarea at bounding box center [645, 249] width 589 height 343
drag, startPoint x: 510, startPoint y: 276, endPoint x: 339, endPoint y: 225, distance: 177.9
click at [339, 225] on div at bounding box center [645, 249] width 613 height 368
click at [594, 237] on textarea at bounding box center [645, 249] width 589 height 343
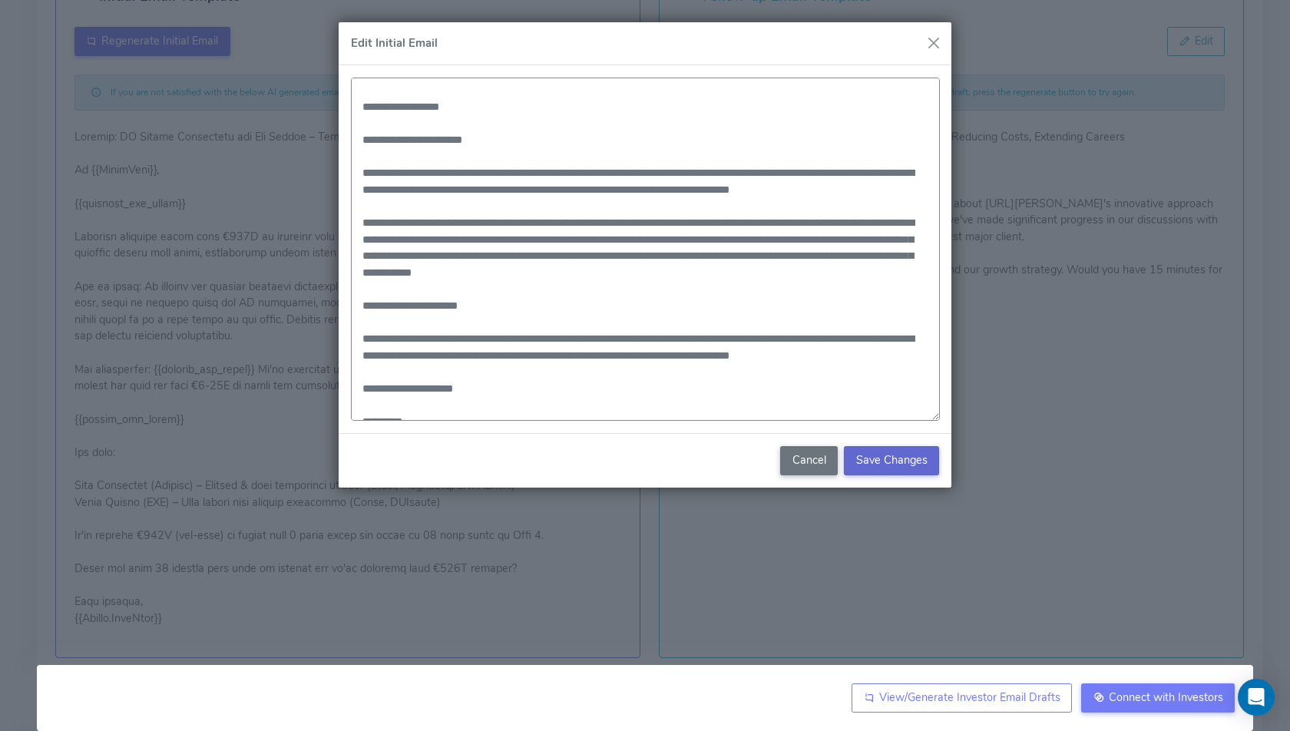
click at [442, 223] on textarea at bounding box center [645, 249] width 589 height 343
drag, startPoint x: 442, startPoint y: 223, endPoint x: 495, endPoint y: 268, distance: 69.7
click at [495, 268] on textarea at bounding box center [645, 249] width 589 height 343
paste textarea
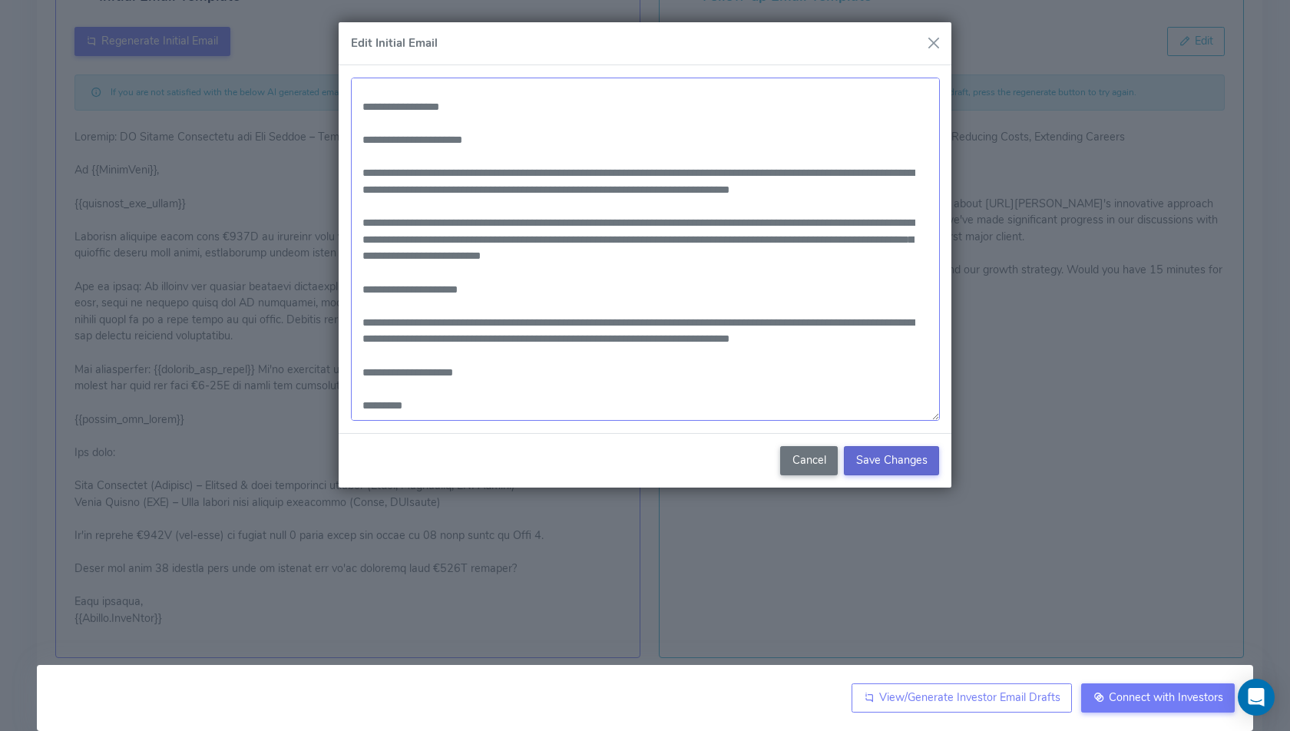
click at [909, 220] on textarea at bounding box center [645, 249] width 589 height 343
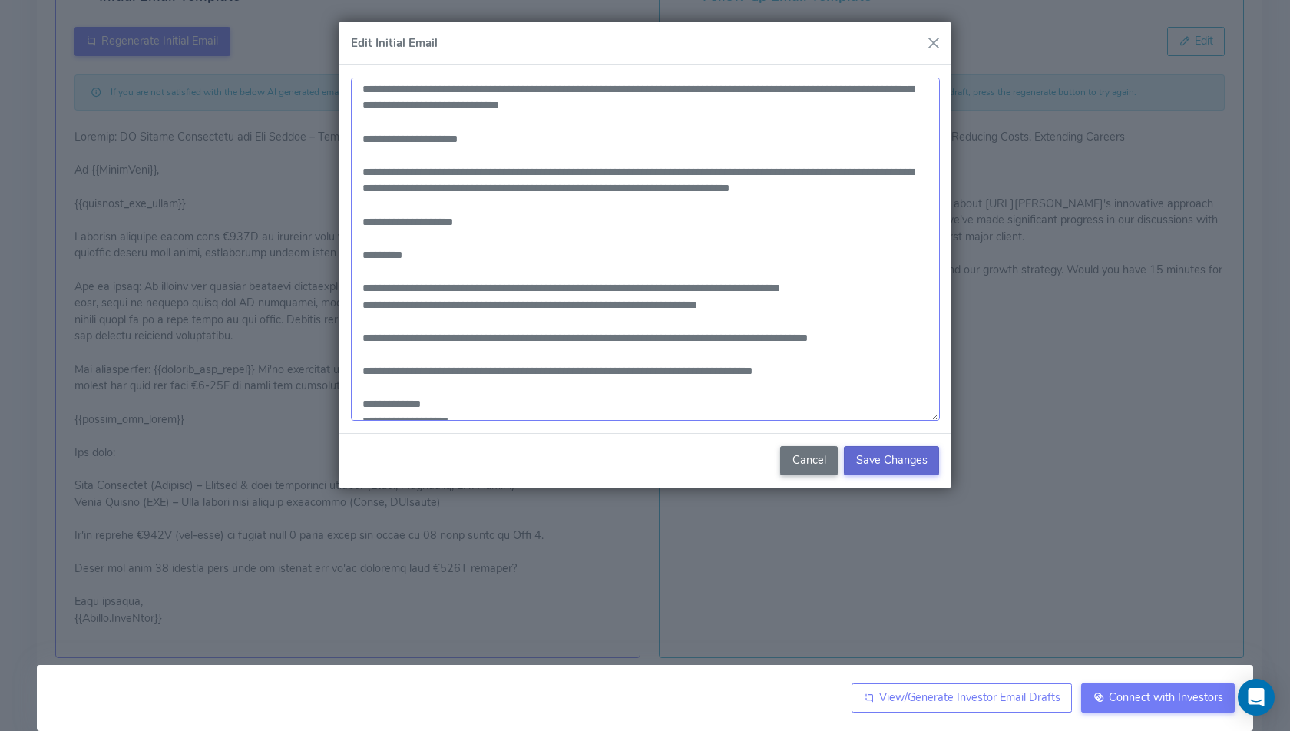
scroll to position [182, 0]
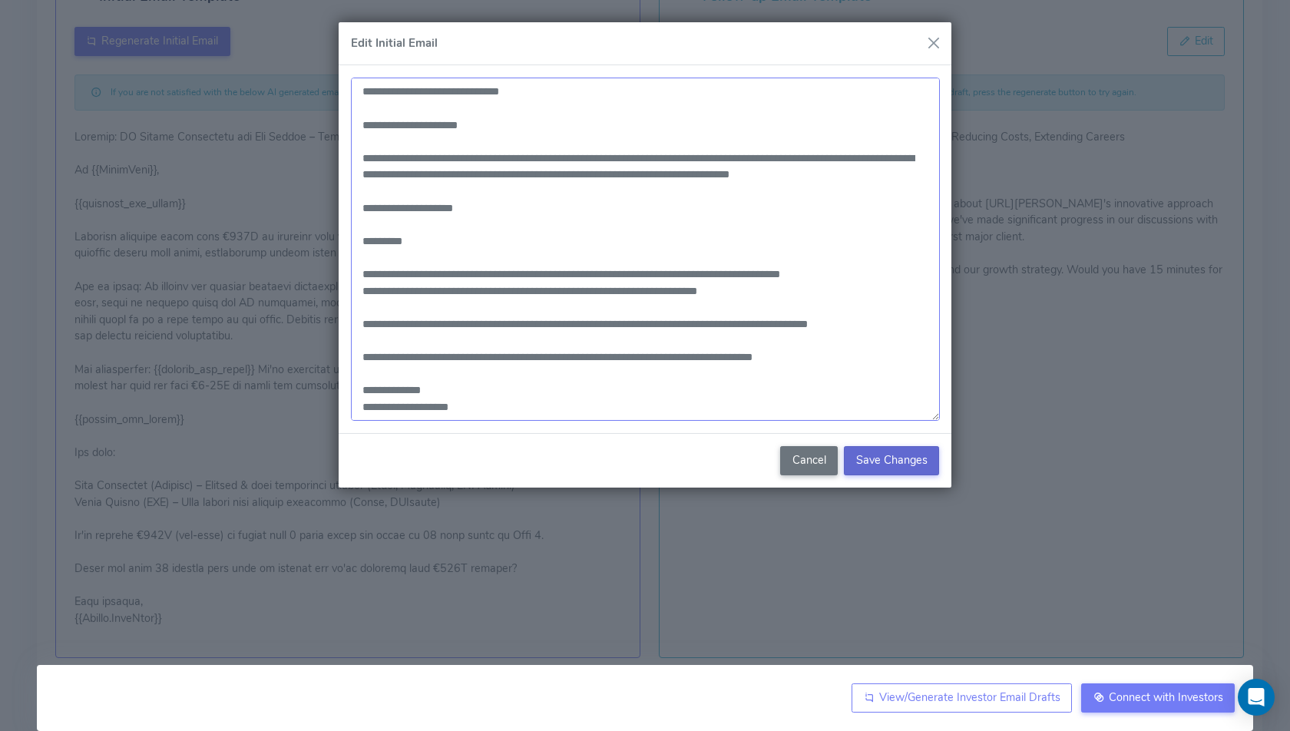
type textarea "**********"
click at [882, 462] on span "Save Changes" at bounding box center [891, 459] width 71 height 15
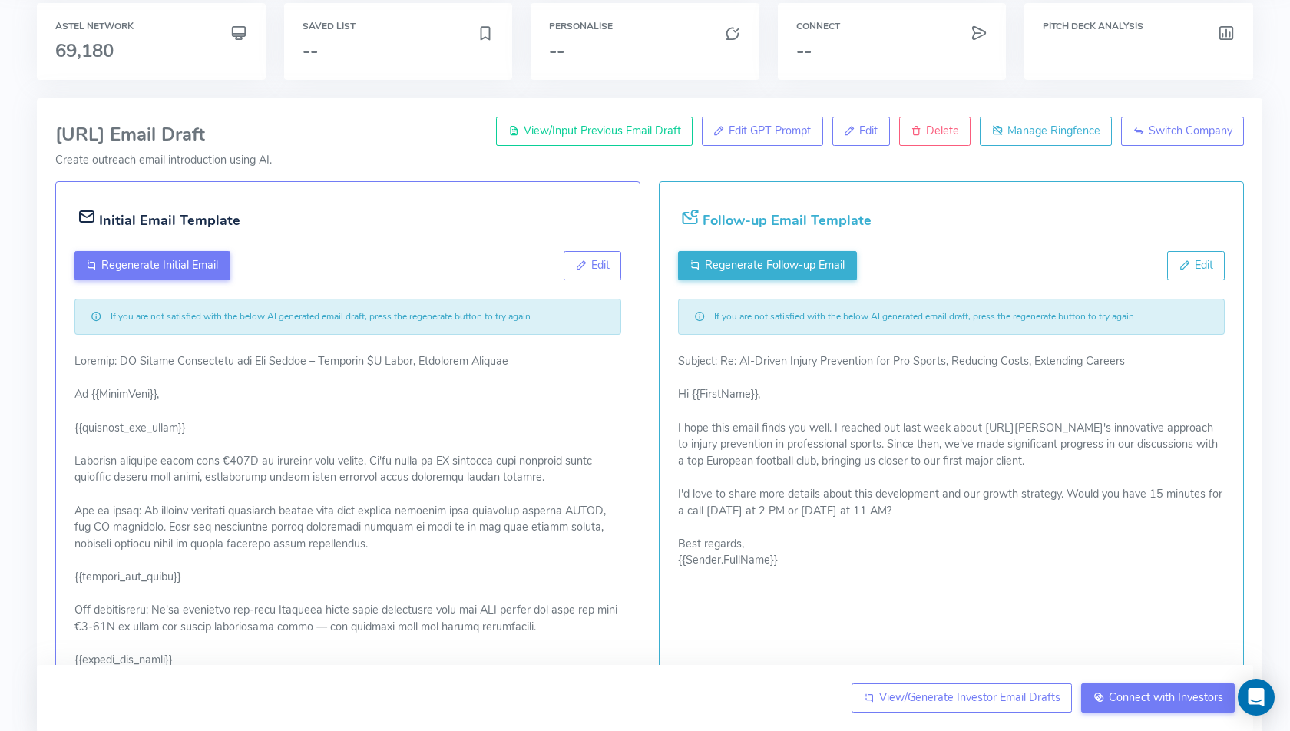
scroll to position [76, 0]
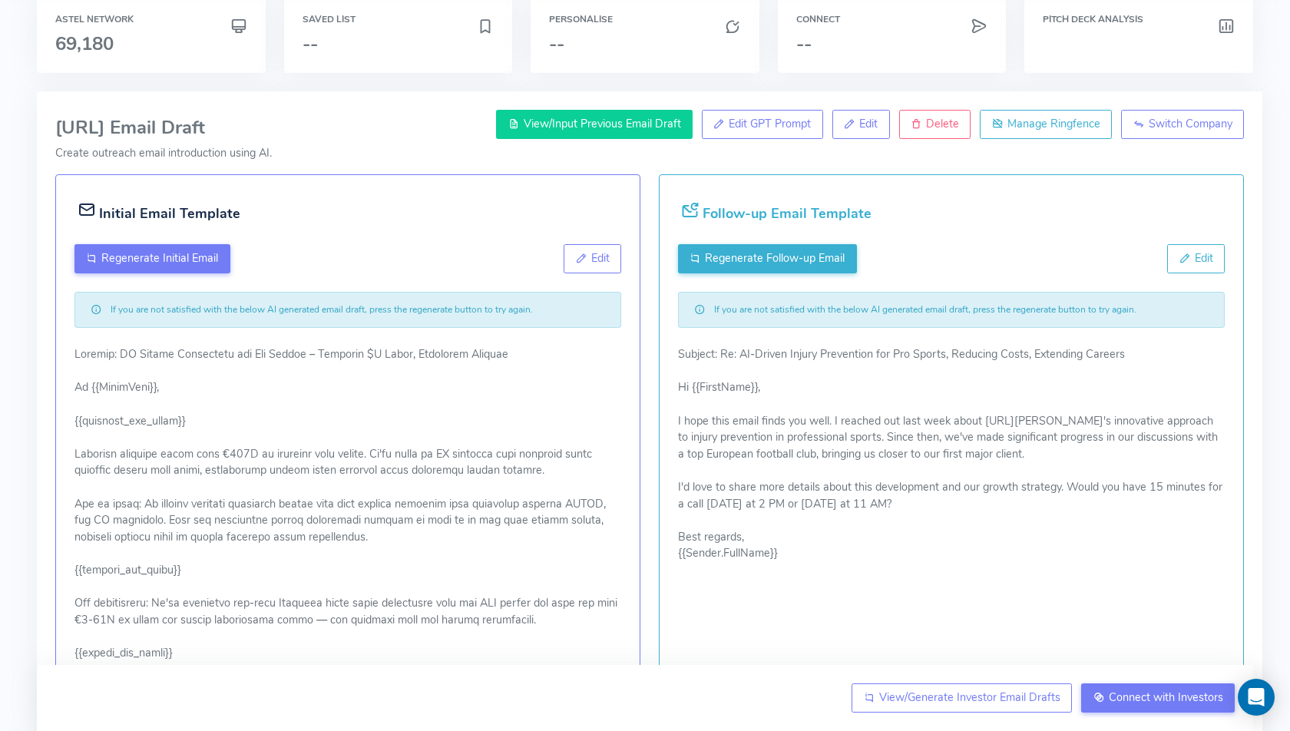
click at [581, 121] on span "View/Input Previous Email Draft" at bounding box center [602, 123] width 157 height 15
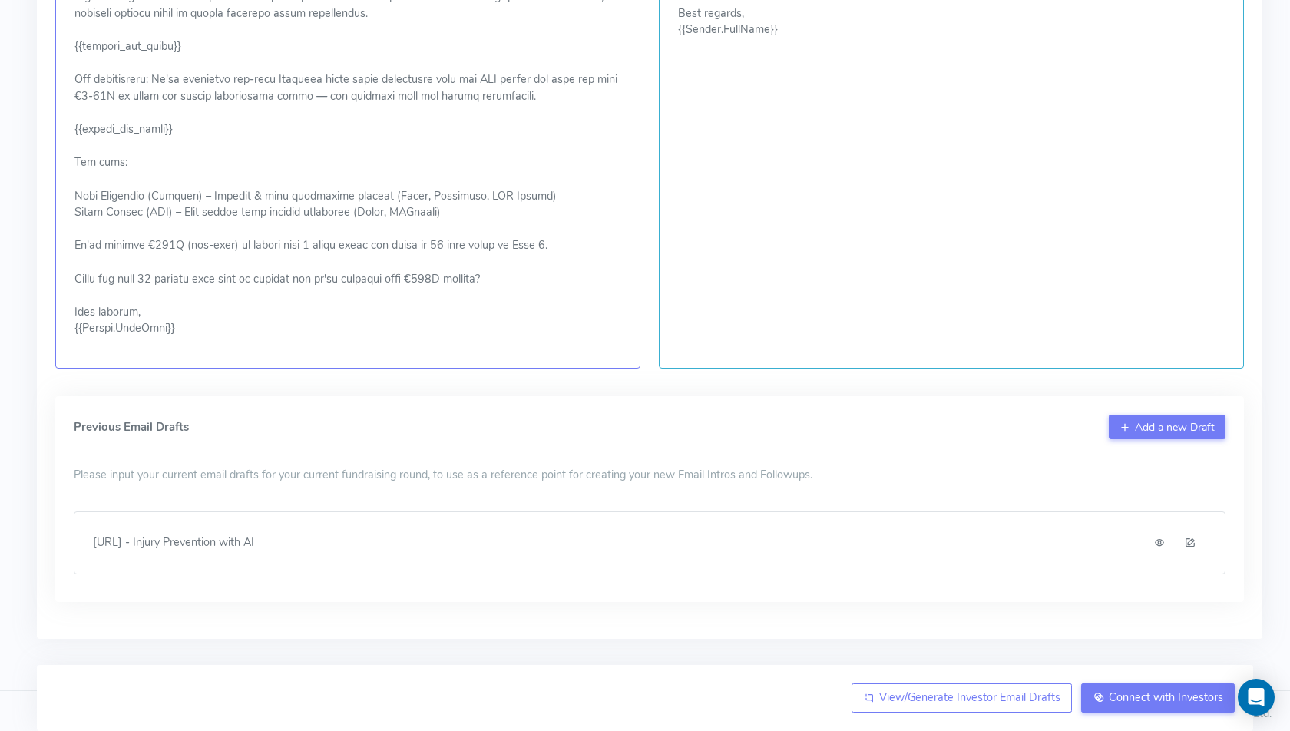
scroll to position [601, 0]
click at [953, 697] on span "View/Generate Investor Email Drafts" at bounding box center [969, 697] width 181 height 15
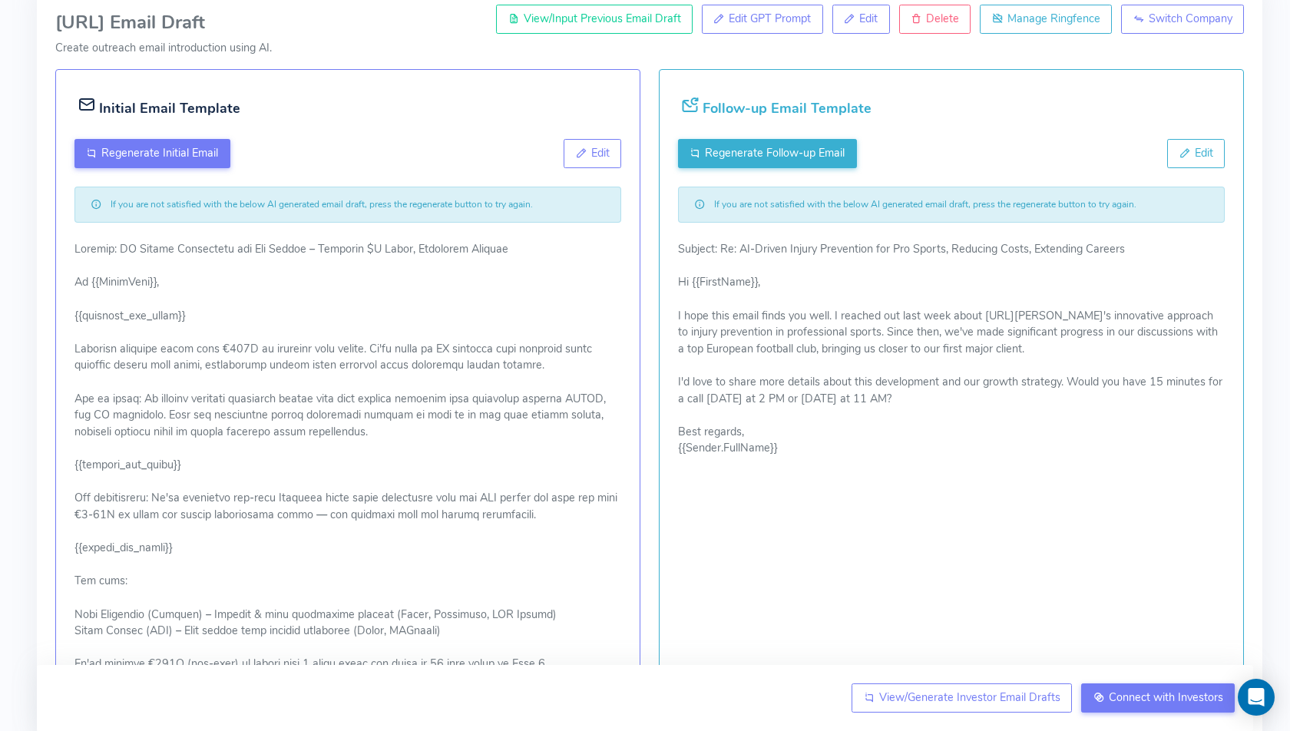
scroll to position [251, 0]
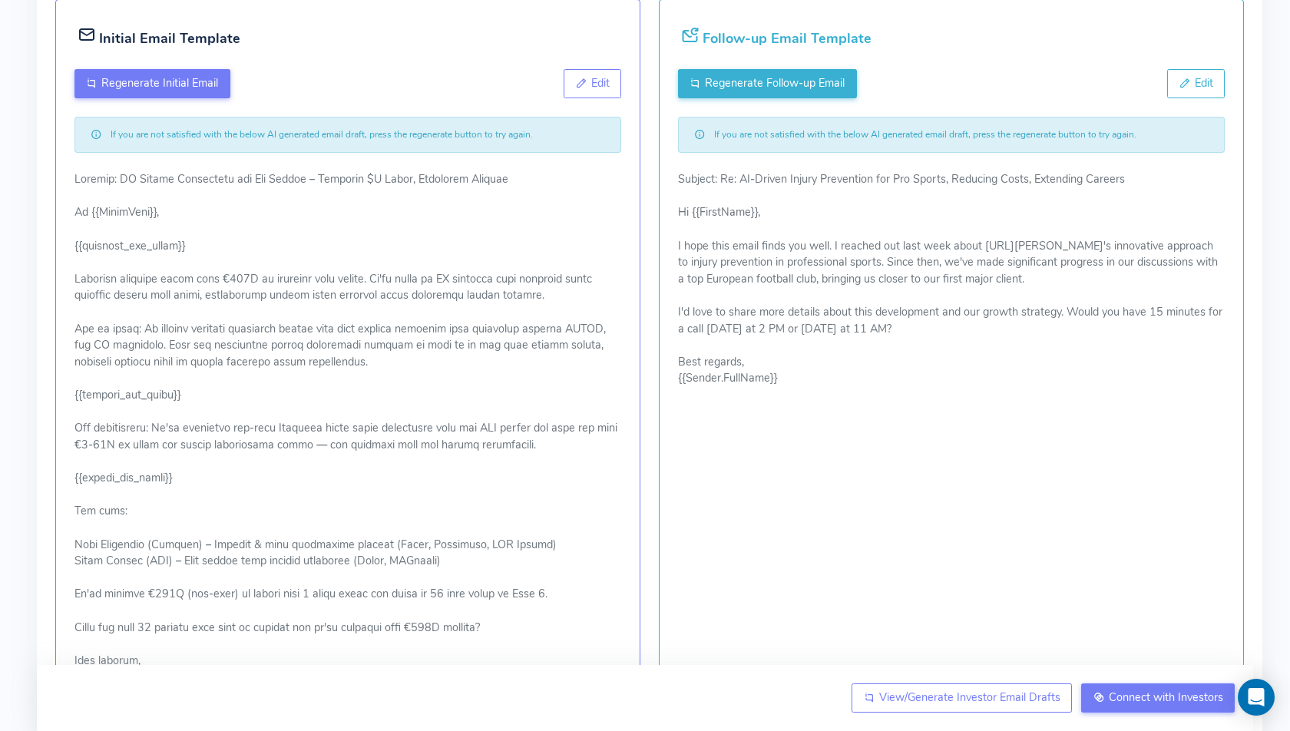
click at [89, 180] on p at bounding box center [348, 428] width 547 height 515
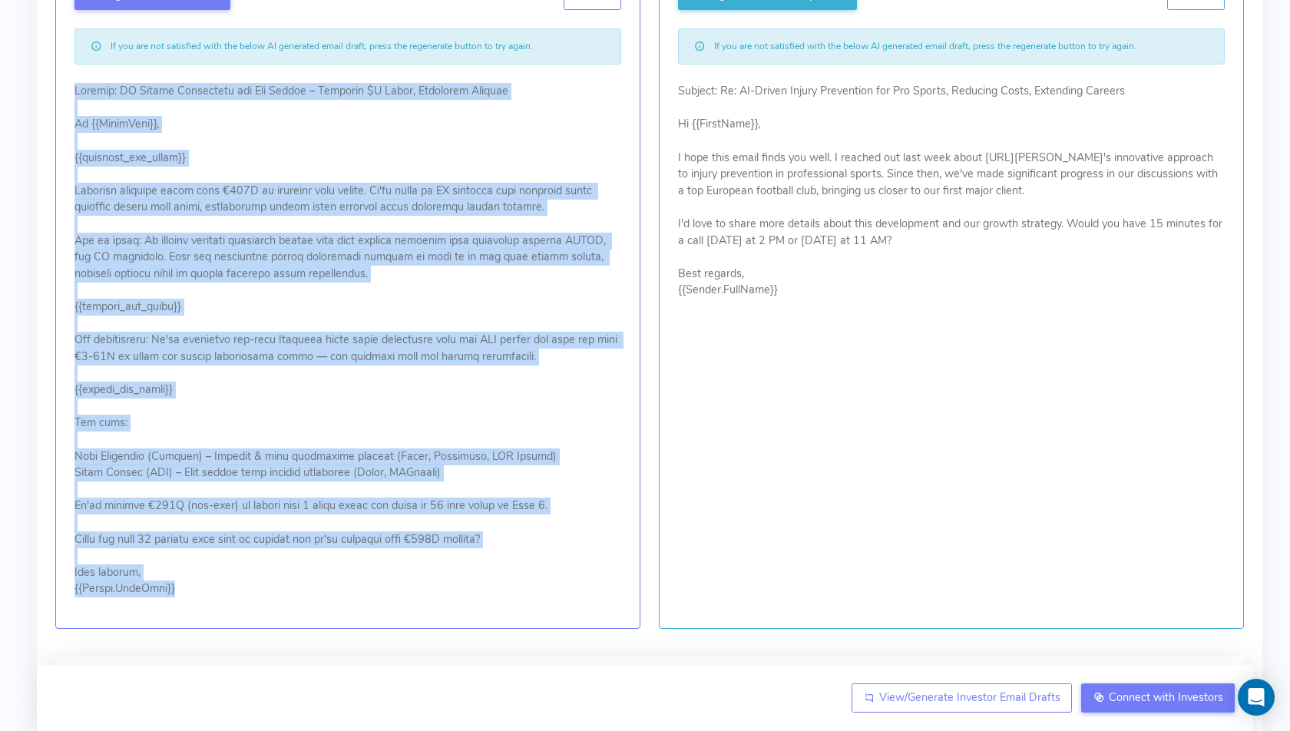
scroll to position [346, 0]
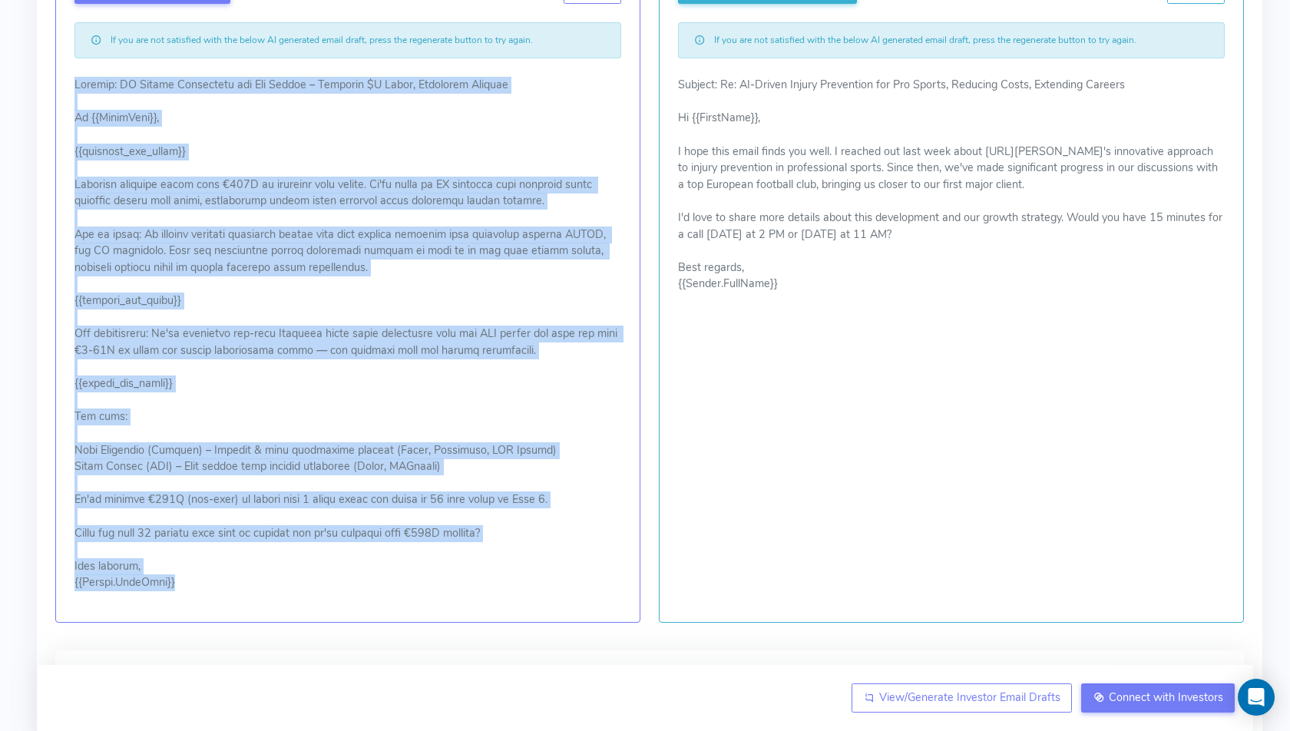
drag, startPoint x: 89, startPoint y: 180, endPoint x: 215, endPoint y: 592, distance: 431.3
click at [215, 592] on div "Initial Email Template Regenerate Initial Email Edit If you are not satisfied w…" at bounding box center [347, 264] width 585 height 718
copy p "Loremip: DO Sitame Consectetu adi Eli Seddoe – Temporin $U Labor, Etdolorem Ali…"
